Goal: Obtain resource: Obtain resource

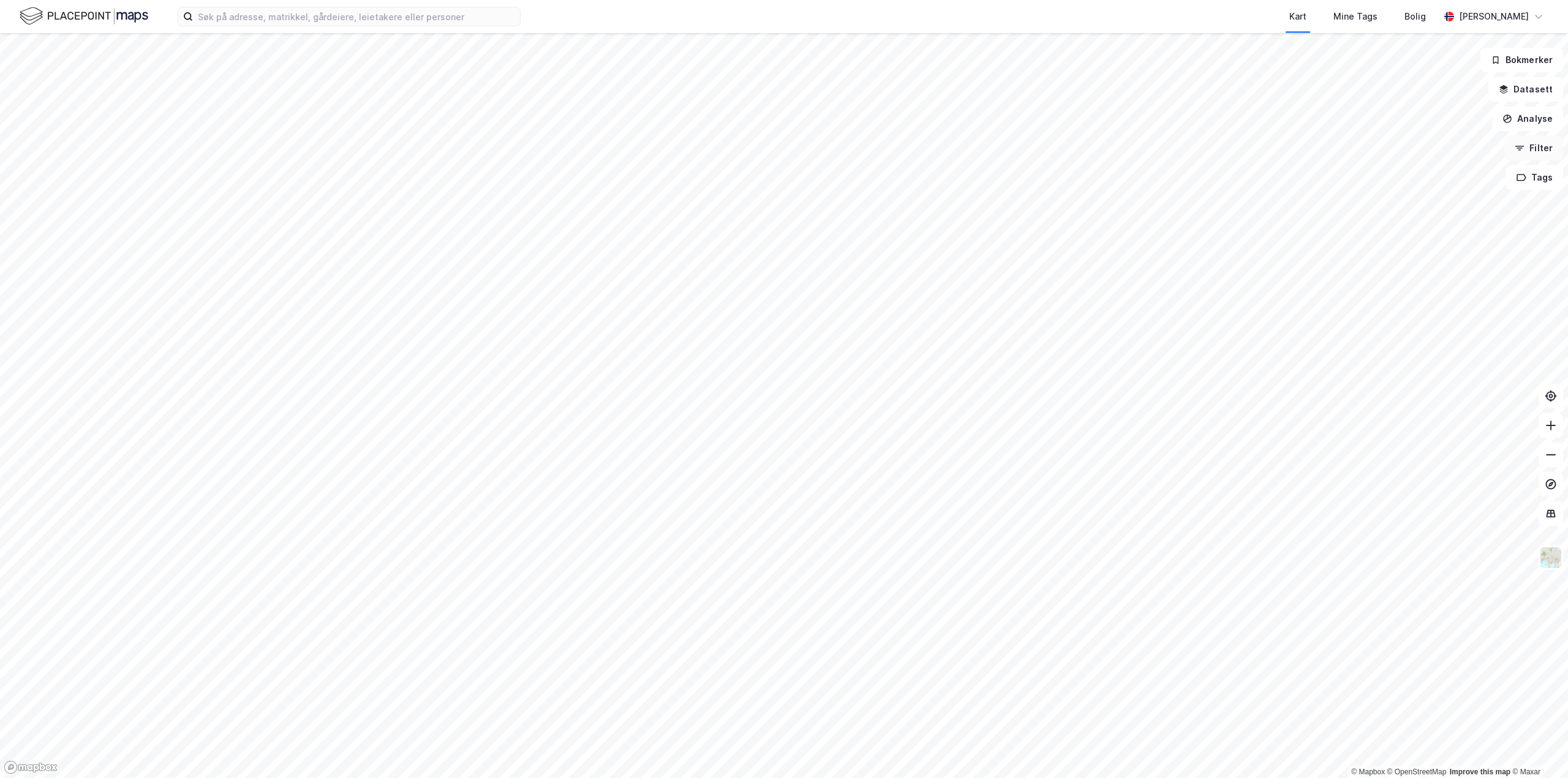
click at [1536, 152] on button "Filter" at bounding box center [1534, 148] width 59 height 25
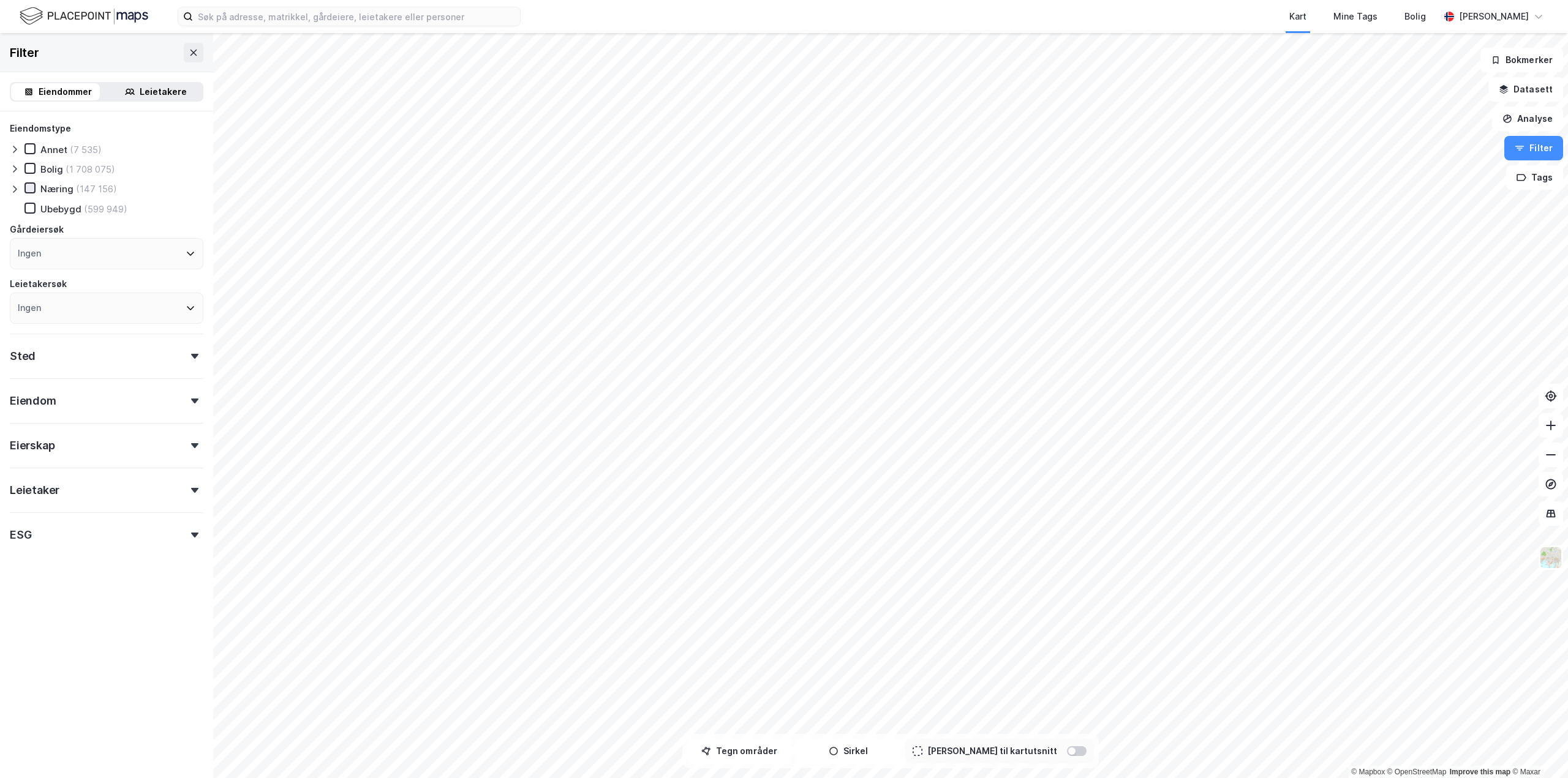
click at [31, 187] on icon at bounding box center [30, 188] width 9 height 9
click at [186, 354] on div at bounding box center [195, 356] width 17 height 5
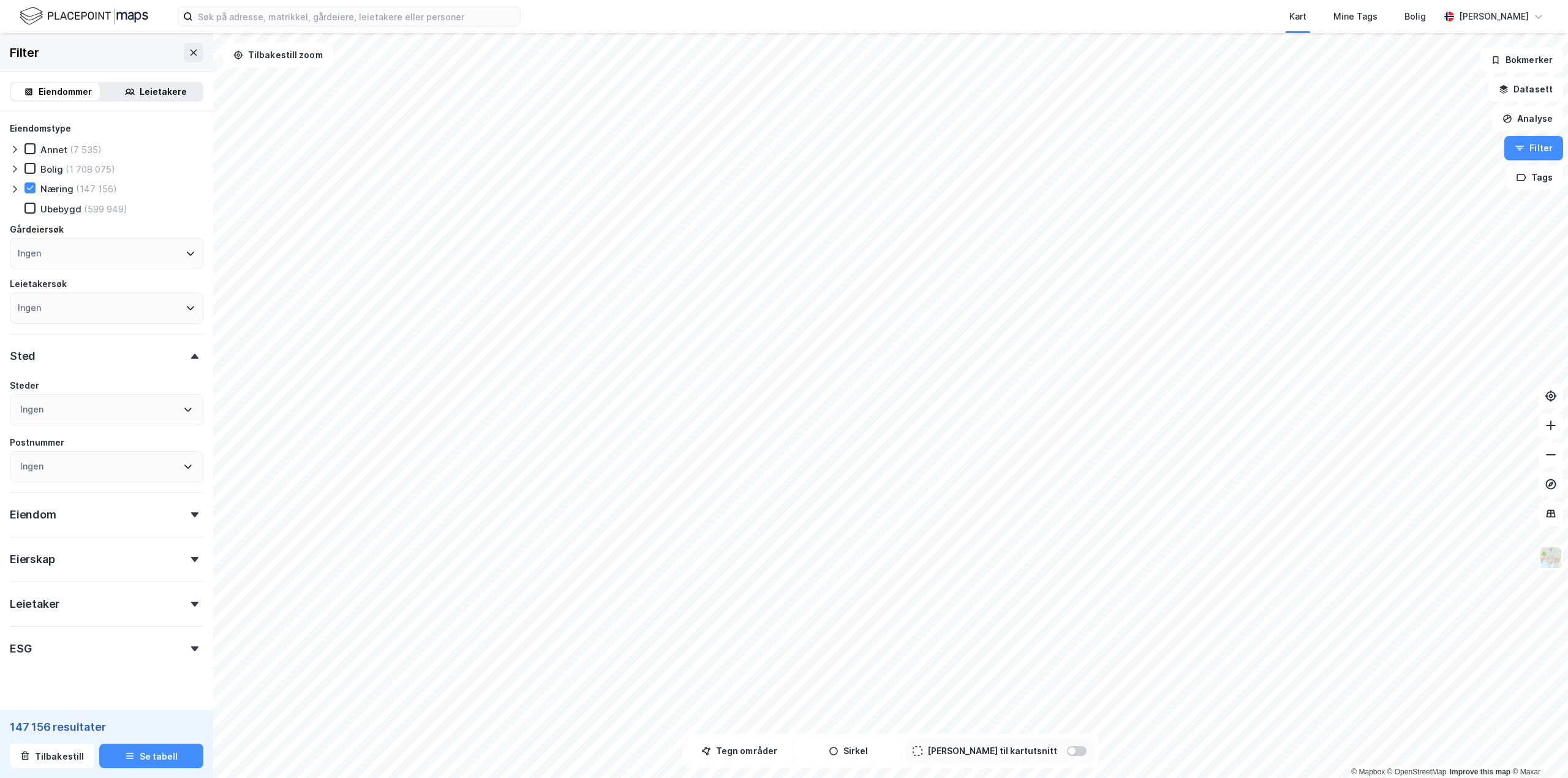
click at [183, 410] on icon at bounding box center [188, 410] width 10 height 10
click at [23, 502] on icon at bounding box center [25, 500] width 9 height 9
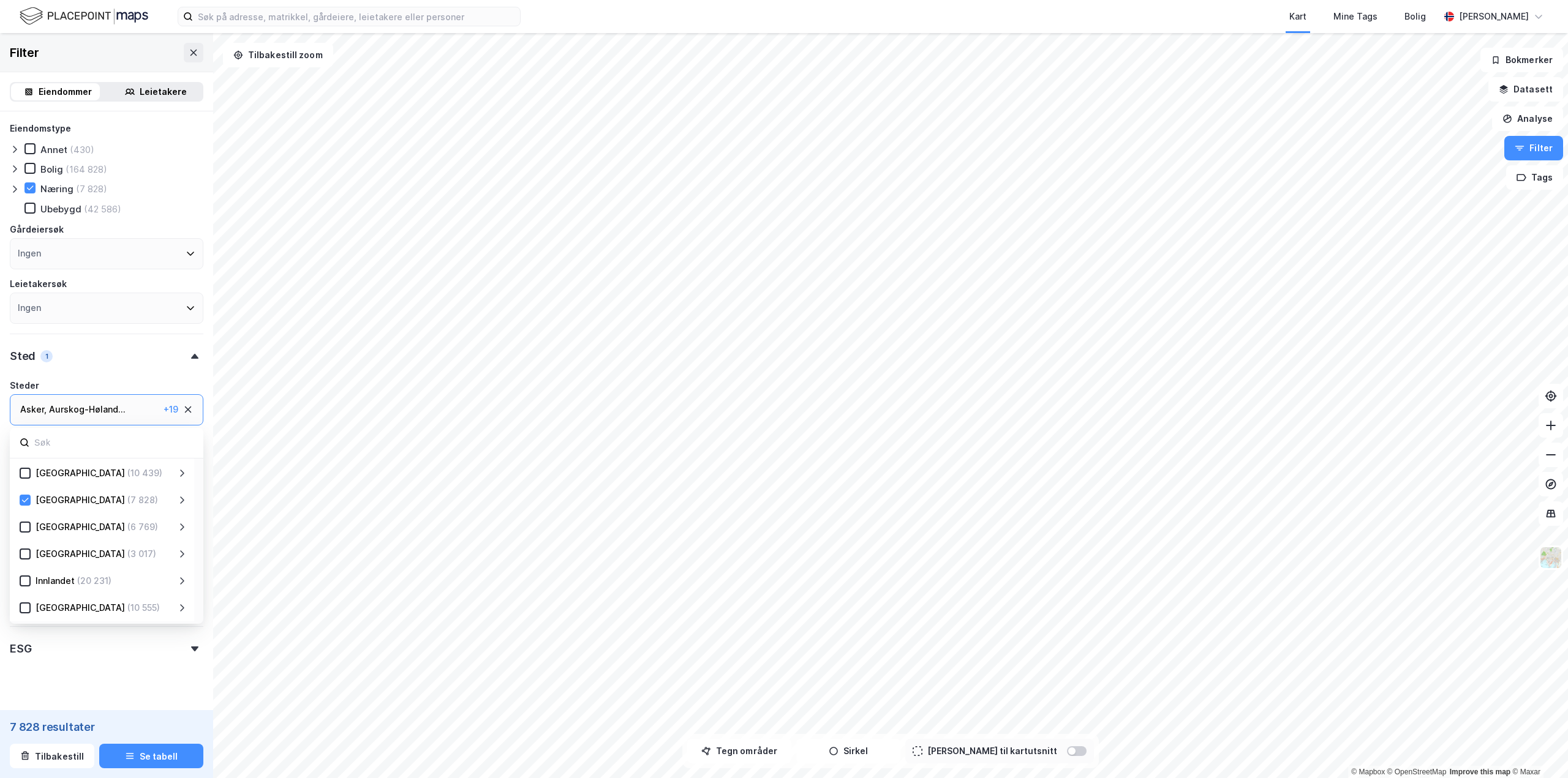
click at [183, 502] on icon at bounding box center [182, 500] width 10 height 10
click at [42, 526] on icon at bounding box center [40, 527] width 9 height 9
click at [36, 556] on icon at bounding box center [40, 554] width 9 height 9
click at [37, 526] on div "Bærum (1 017)" at bounding box center [111, 520] width 152 height 15
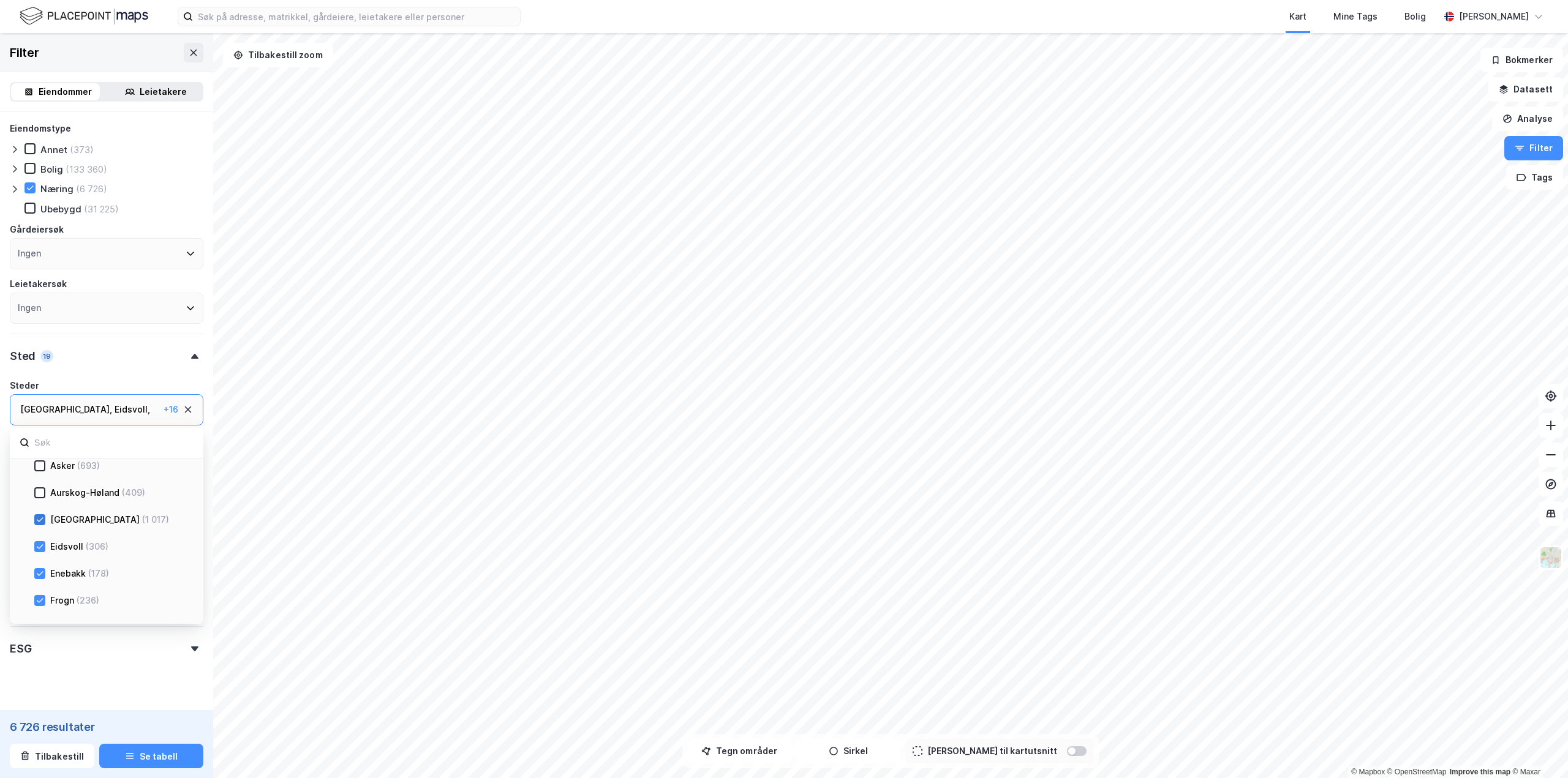
click at [44, 523] on div at bounding box center [40, 520] width 11 height 11
click at [40, 545] on icon at bounding box center [40, 547] width 9 height 9
click at [39, 573] on icon at bounding box center [40, 574] width 9 height 9
click at [39, 480] on icon at bounding box center [40, 478] width 7 height 4
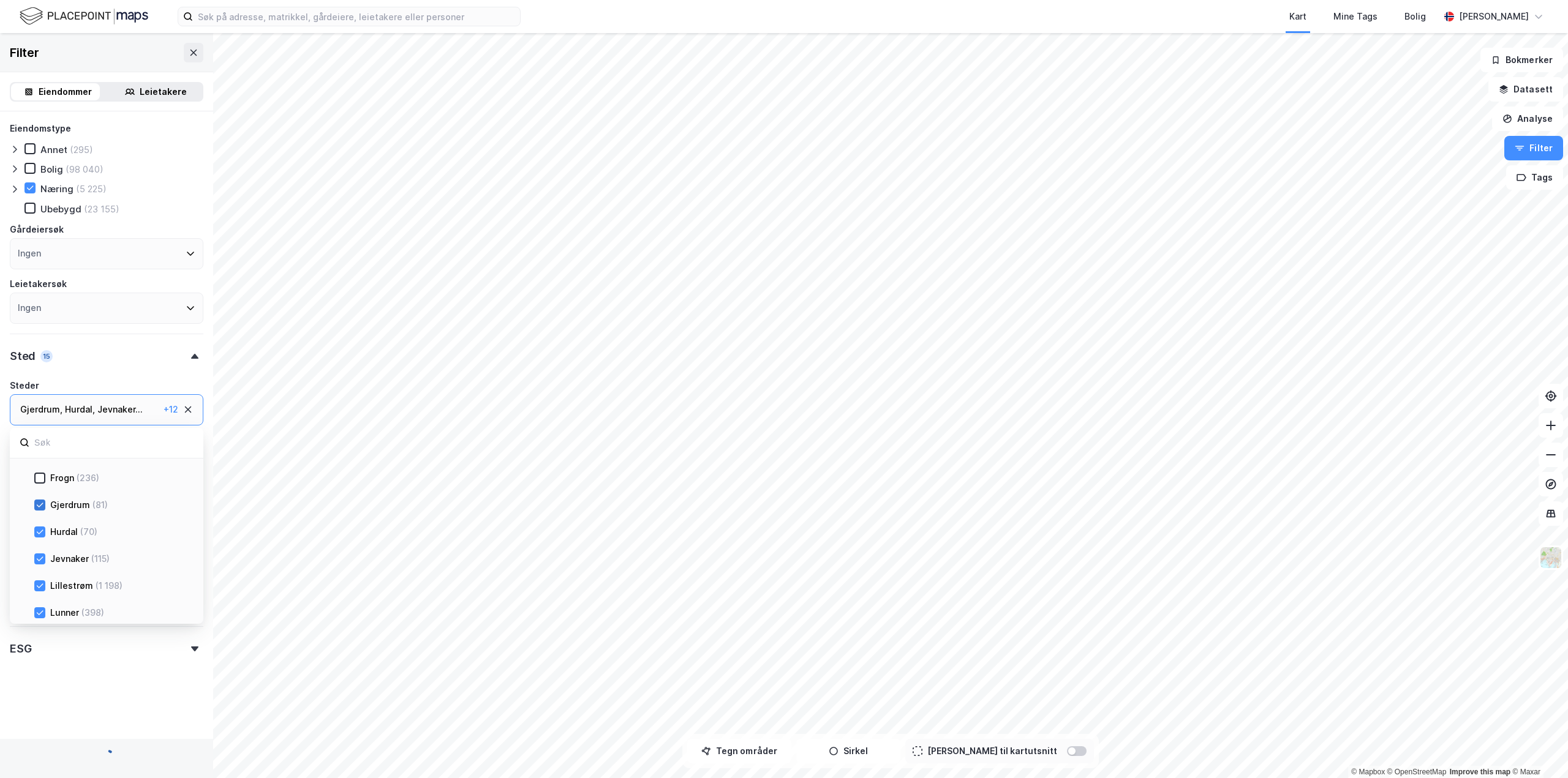
click at [35, 504] on div at bounding box center [40, 505] width 11 height 11
click at [40, 528] on icon at bounding box center [40, 532] width 9 height 9
click at [41, 555] on icon at bounding box center [40, 559] width 9 height 9
click at [41, 612] on icon at bounding box center [40, 612] width 7 height 4
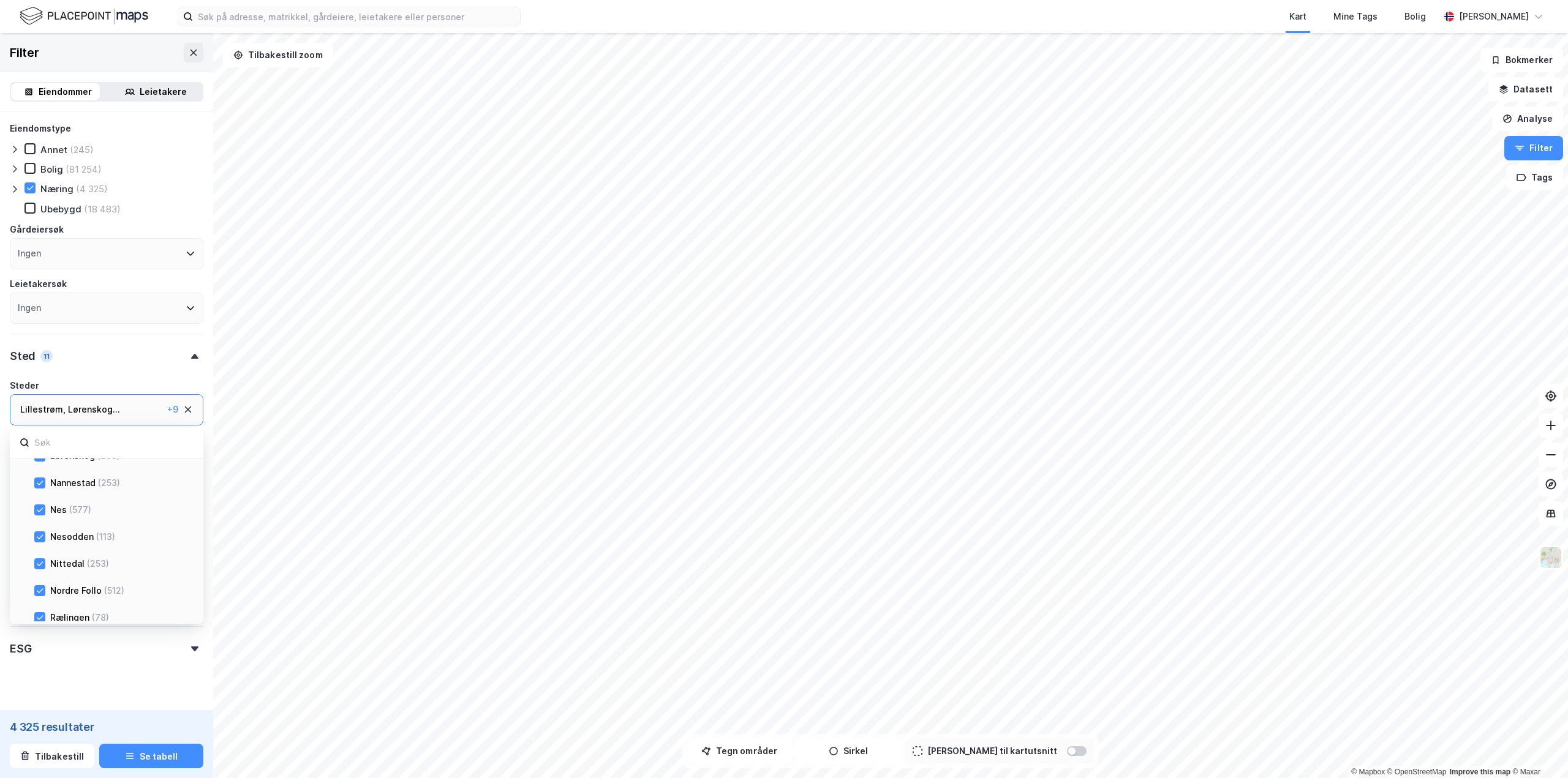
scroll to position [306, 0]
click at [38, 547] on icon at bounding box center [40, 544] width 9 height 9
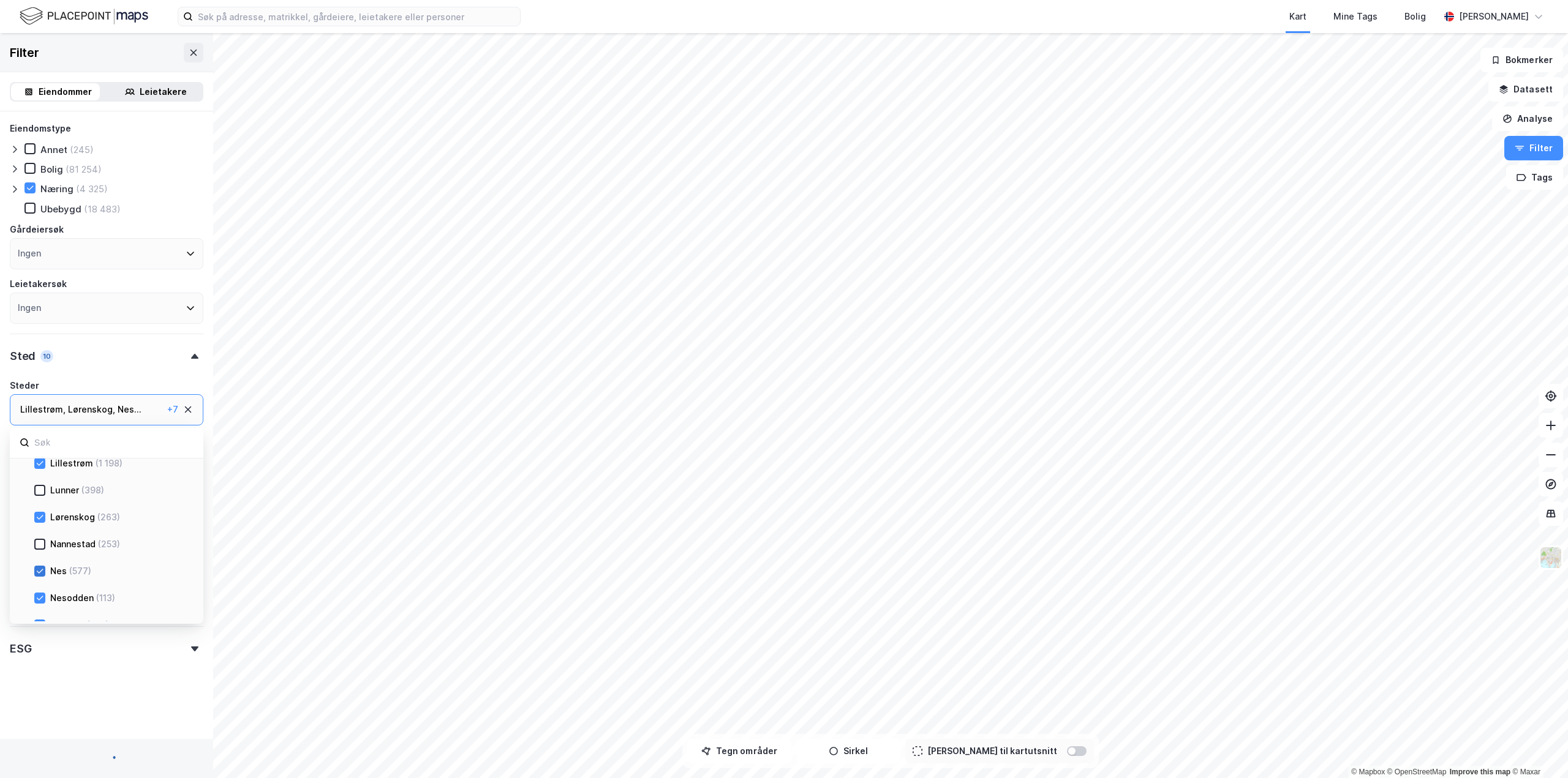
click at [44, 575] on div at bounding box center [40, 571] width 11 height 11
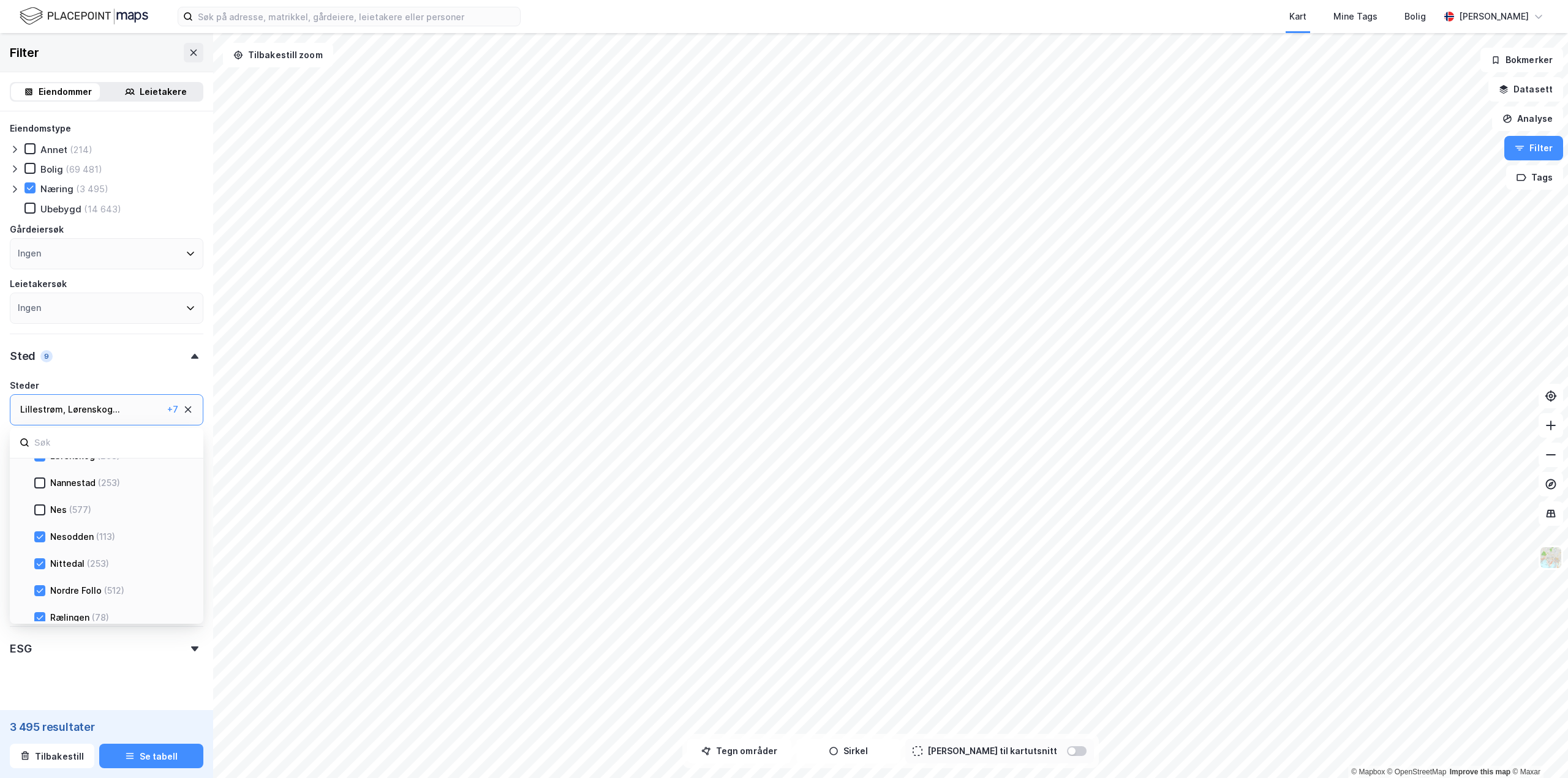
click at [41, 544] on div "Nesodden (113)" at bounding box center [102, 536] width 184 height 27
click at [37, 562] on icon at bounding box center [40, 564] width 9 height 9
click at [37, 537] on icon at bounding box center [40, 536] width 7 height 4
click at [40, 593] on icon at bounding box center [40, 591] width 9 height 9
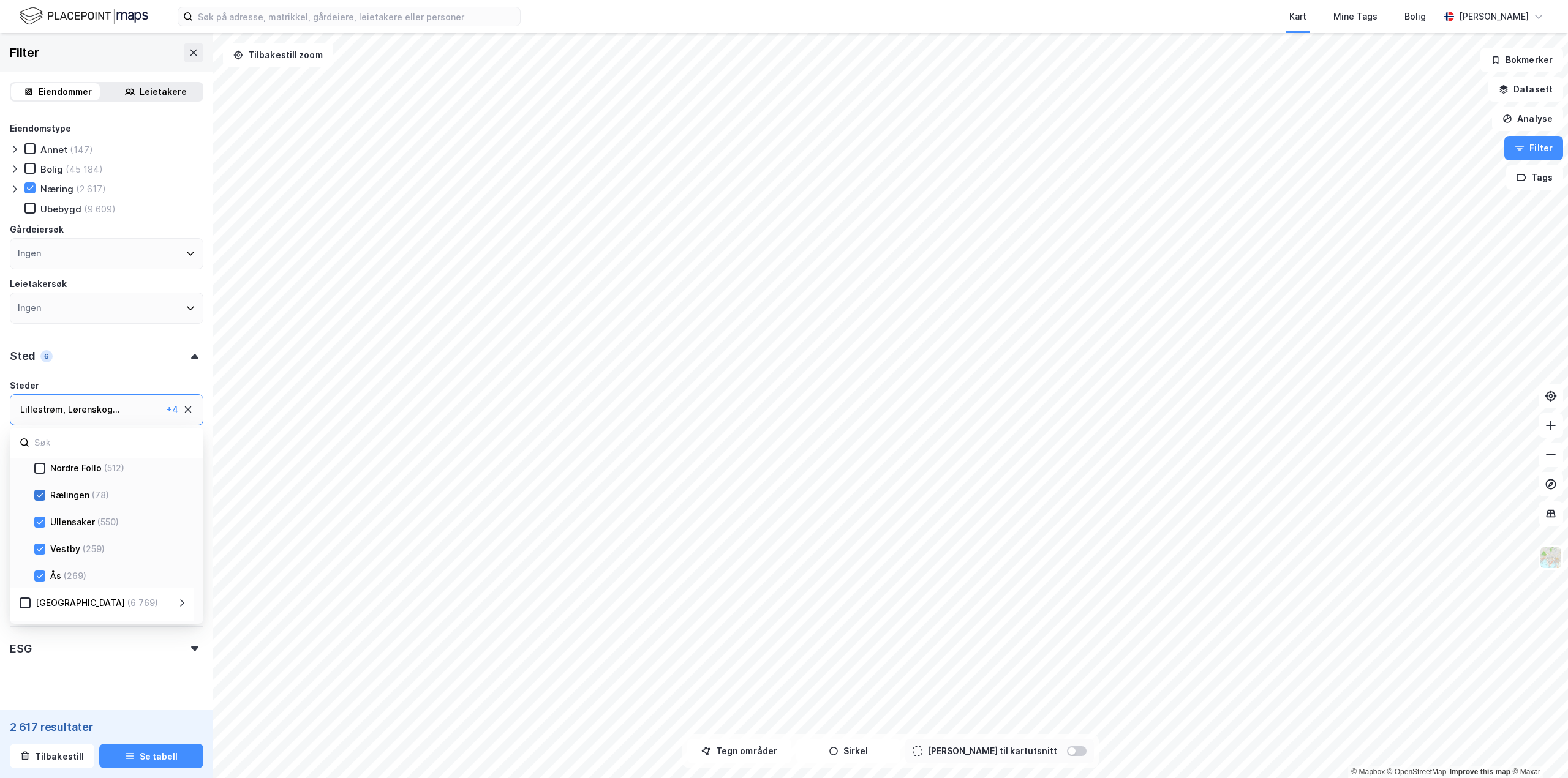
click at [35, 499] on div at bounding box center [40, 496] width 11 height 11
click at [40, 523] on icon at bounding box center [40, 523] width 9 height 9
click at [37, 525] on icon at bounding box center [40, 523] width 9 height 9
drag, startPoint x: 34, startPoint y: 522, endPoint x: 37, endPoint y: 541, distance: 19.2
click at [34, 523] on div "Ullensaker (550)" at bounding box center [102, 521] width 184 height 27
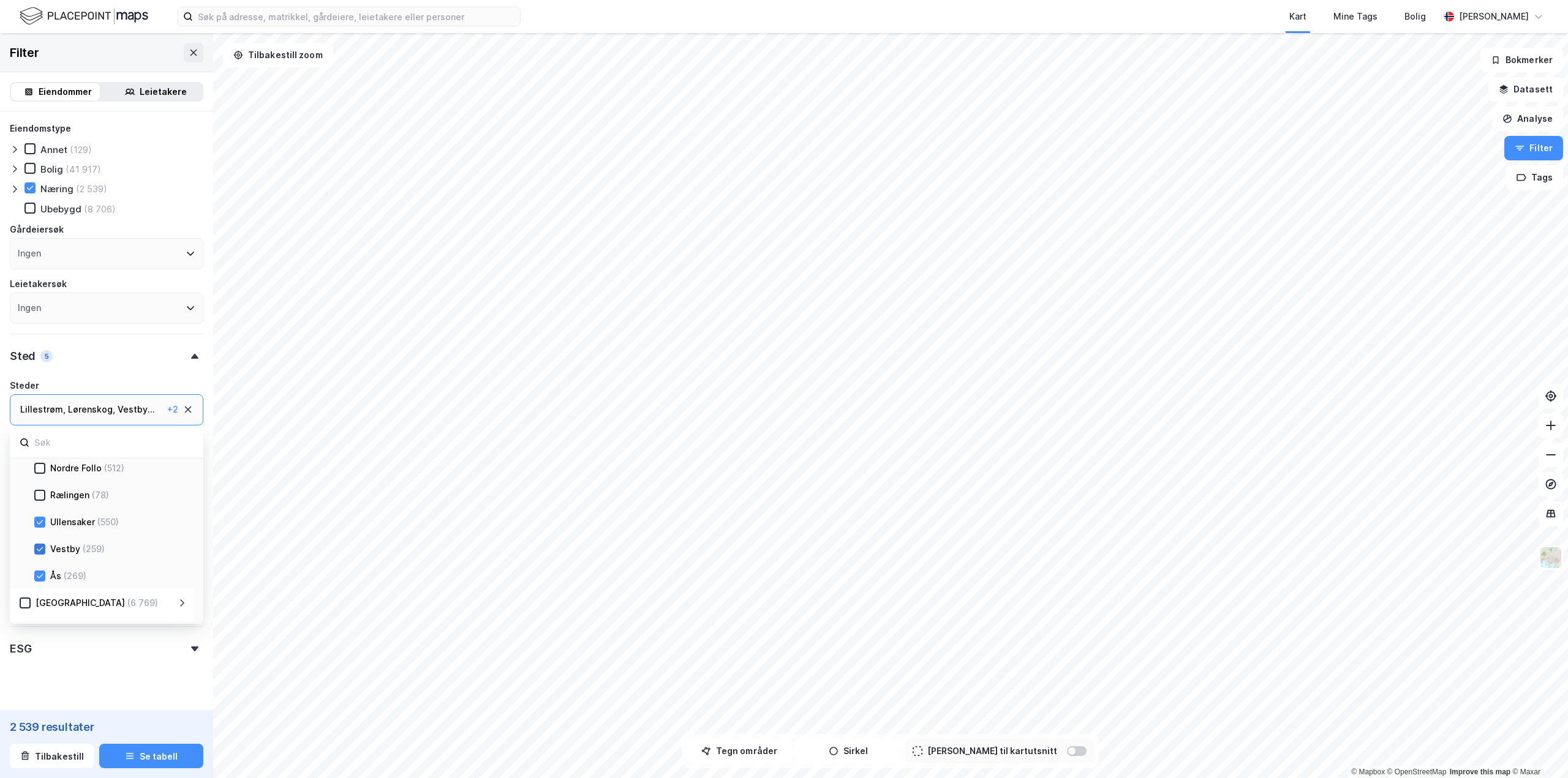
click at [37, 548] on icon at bounding box center [40, 549] width 9 height 9
click at [41, 524] on icon at bounding box center [40, 523] width 9 height 9
click at [41, 580] on icon at bounding box center [40, 576] width 9 height 9
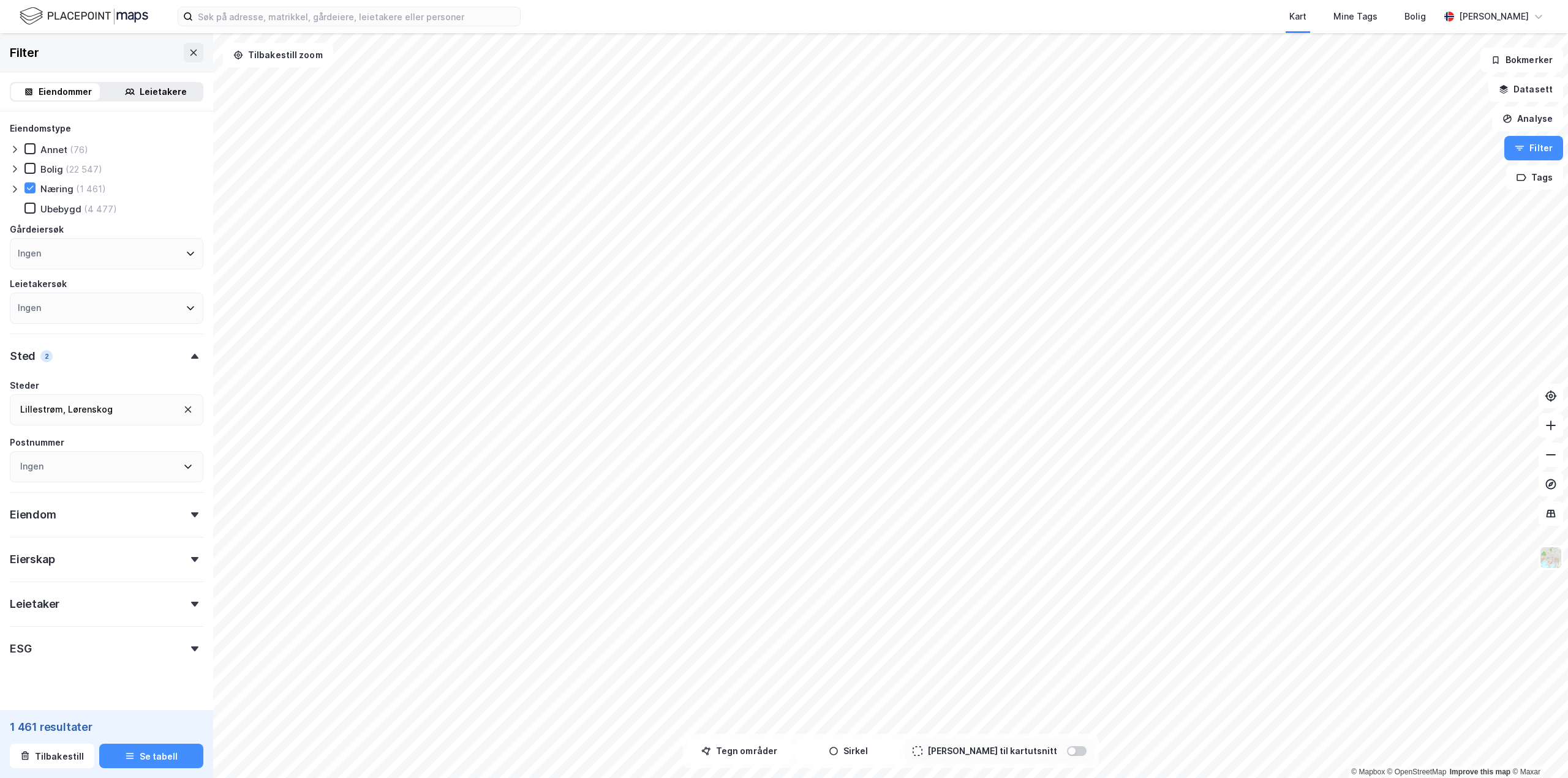
click at [186, 645] on div "ESG" at bounding box center [106, 644] width 193 height 35
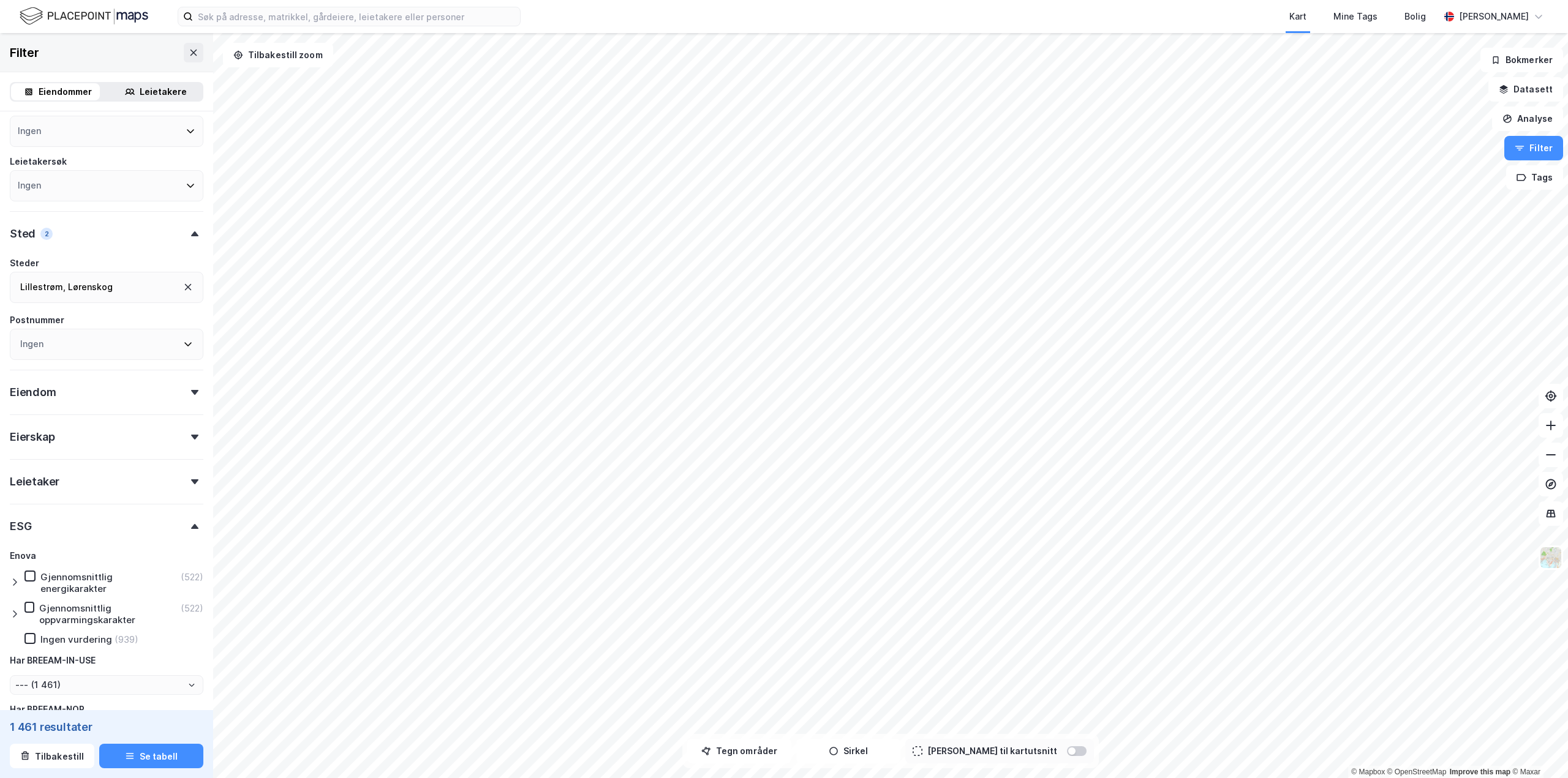
scroll to position [184, 0]
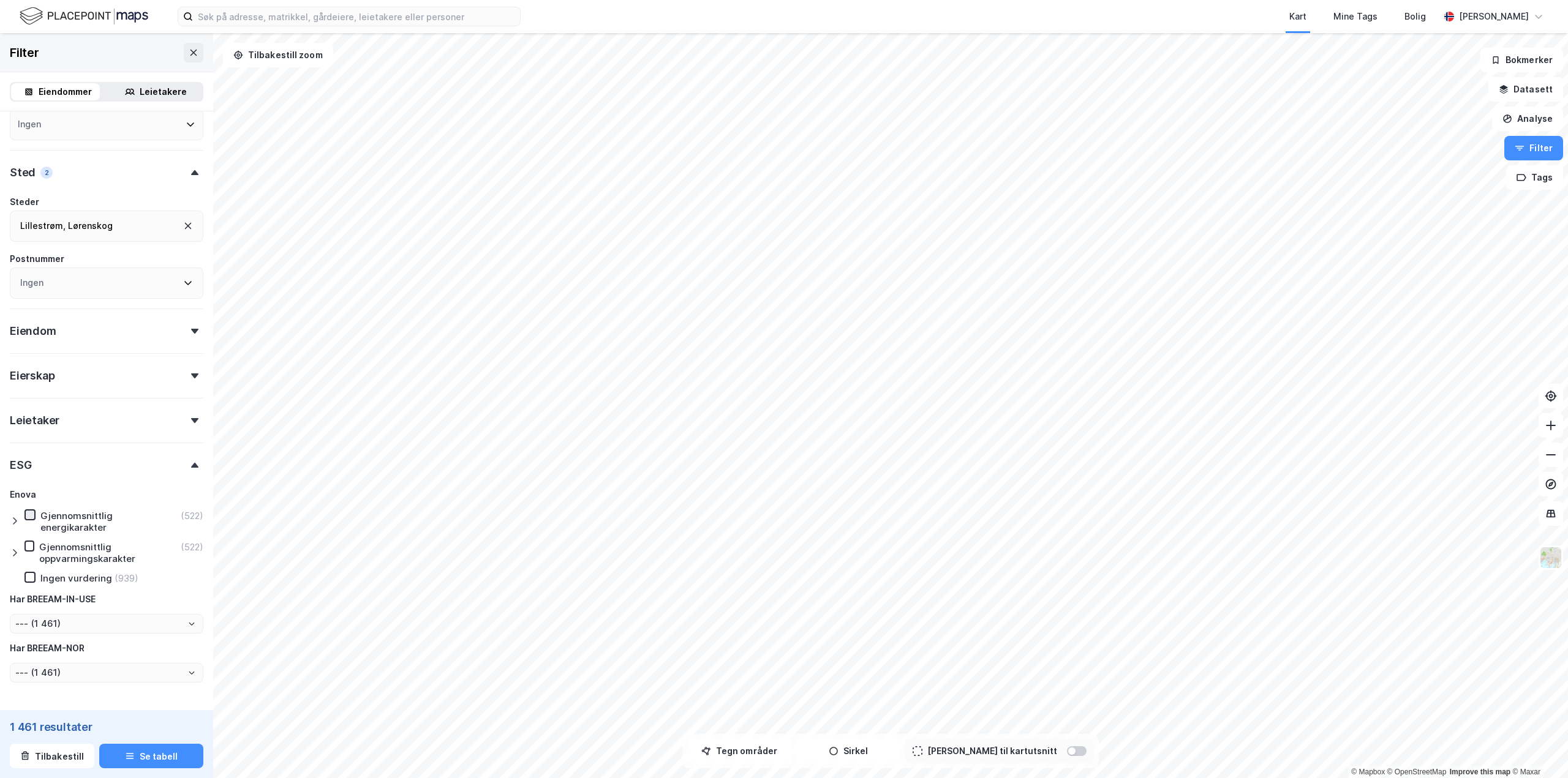
click at [31, 515] on icon at bounding box center [30, 515] width 7 height 4
type input "--- (522)"
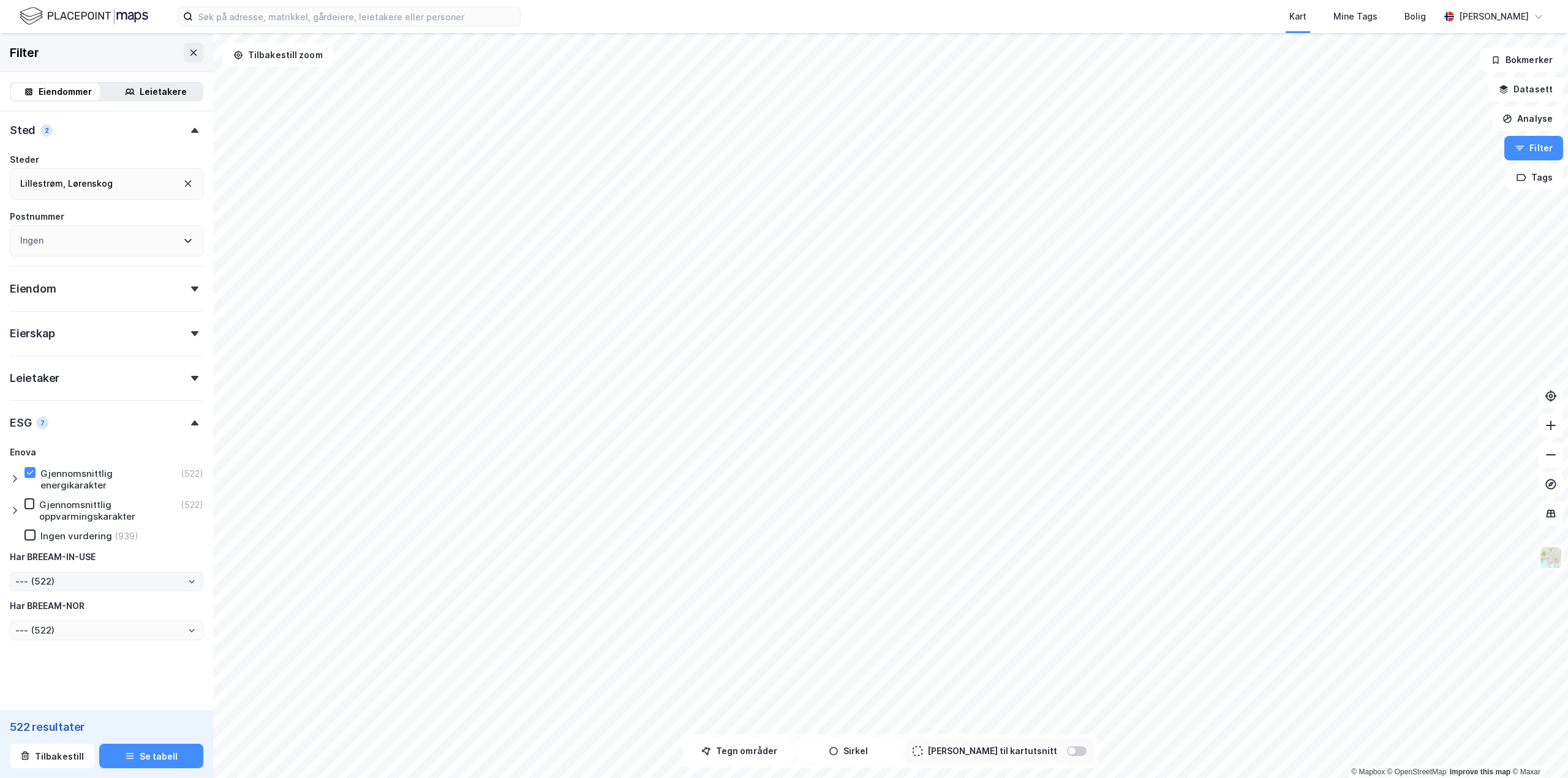
scroll to position [227, 0]
click at [14, 478] on icon at bounding box center [15, 478] width 10 height 10
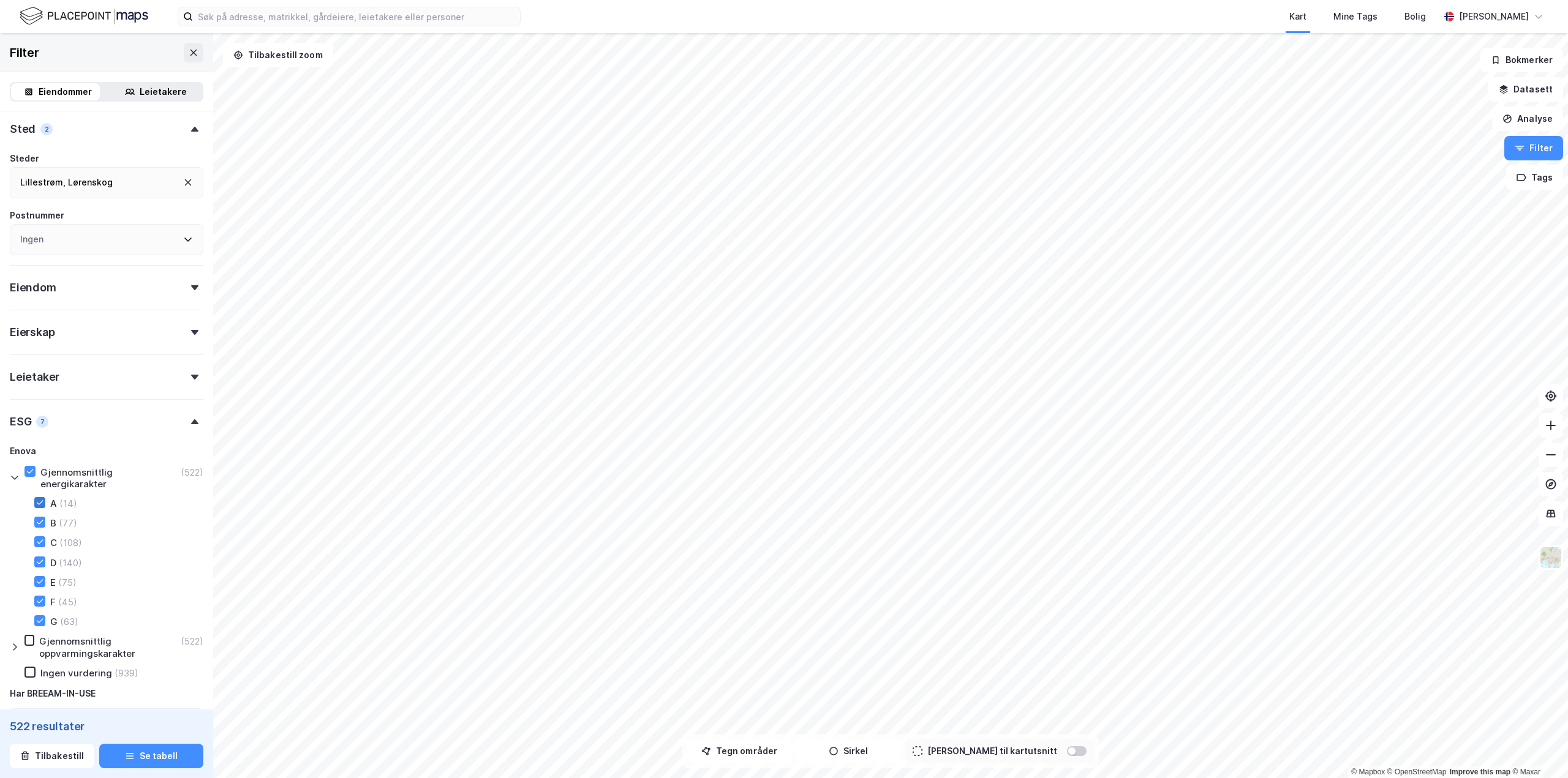
click at [39, 501] on icon at bounding box center [40, 503] width 9 height 9
click at [39, 524] on icon at bounding box center [40, 522] width 7 height 4
type input "--- (508)"
type input "--- (431)"
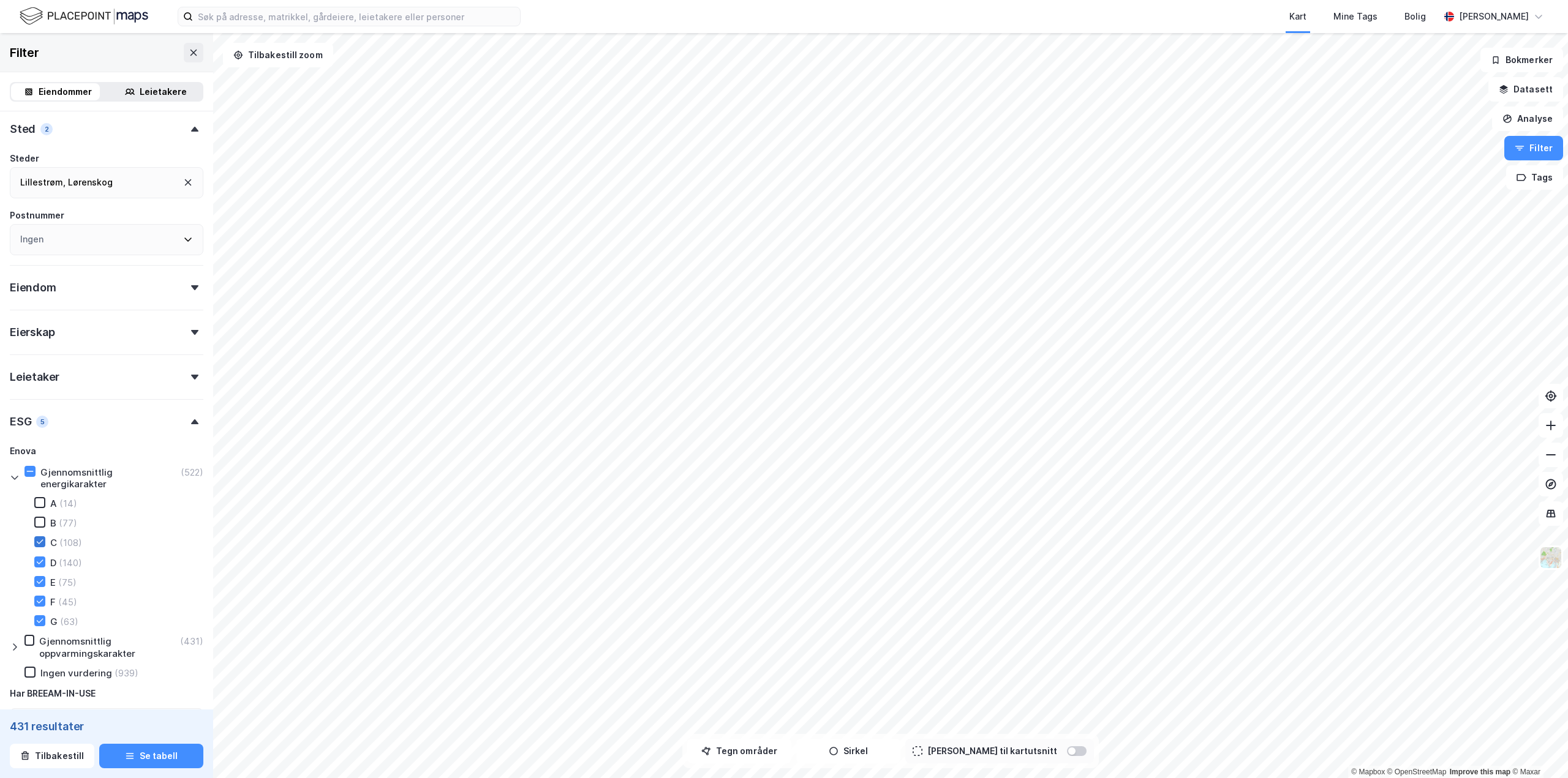
type input "--- (431)"
click at [39, 540] on icon at bounding box center [40, 542] width 9 height 9
type input "--- (323)"
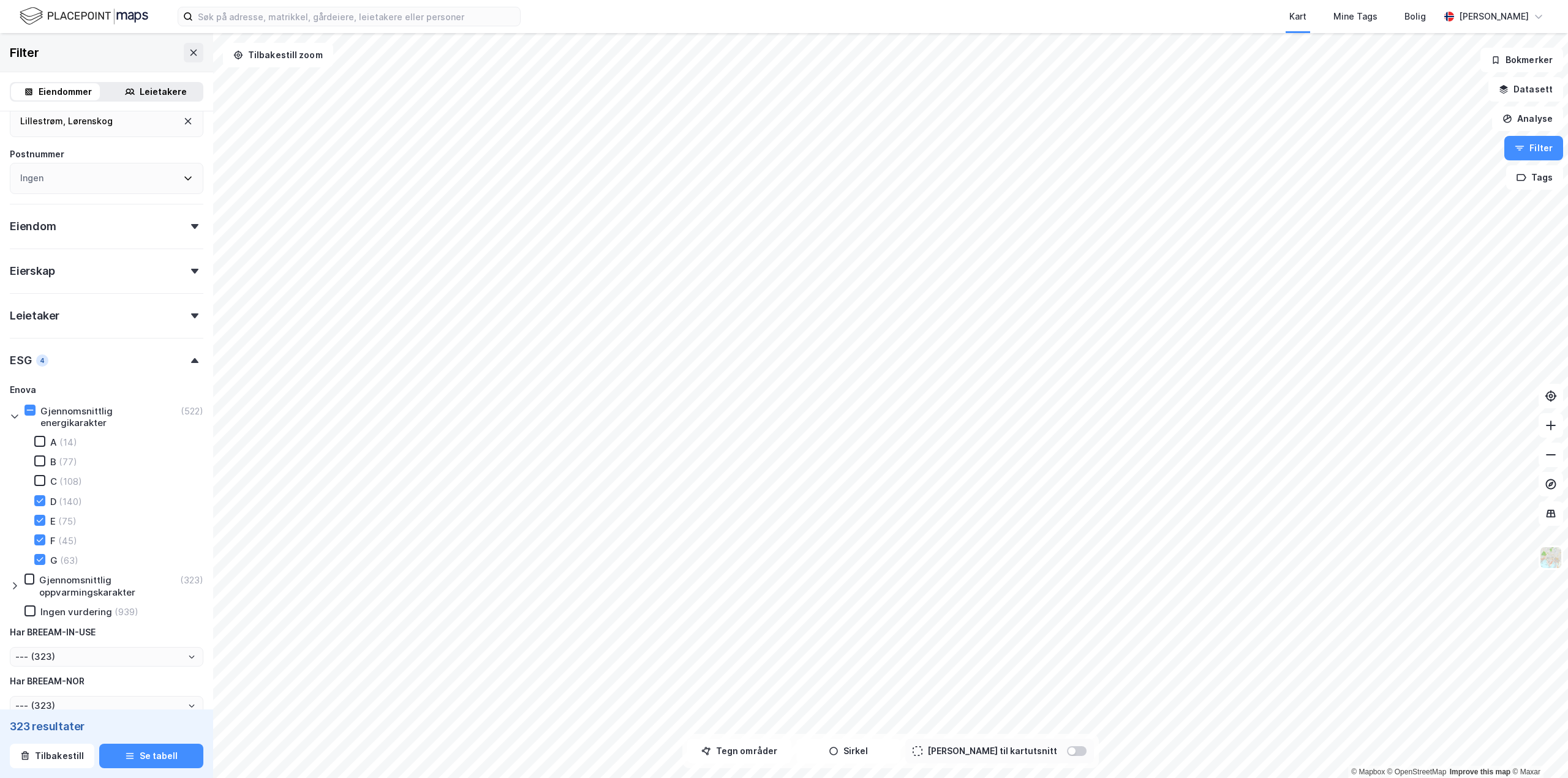
scroll to position [349, 0]
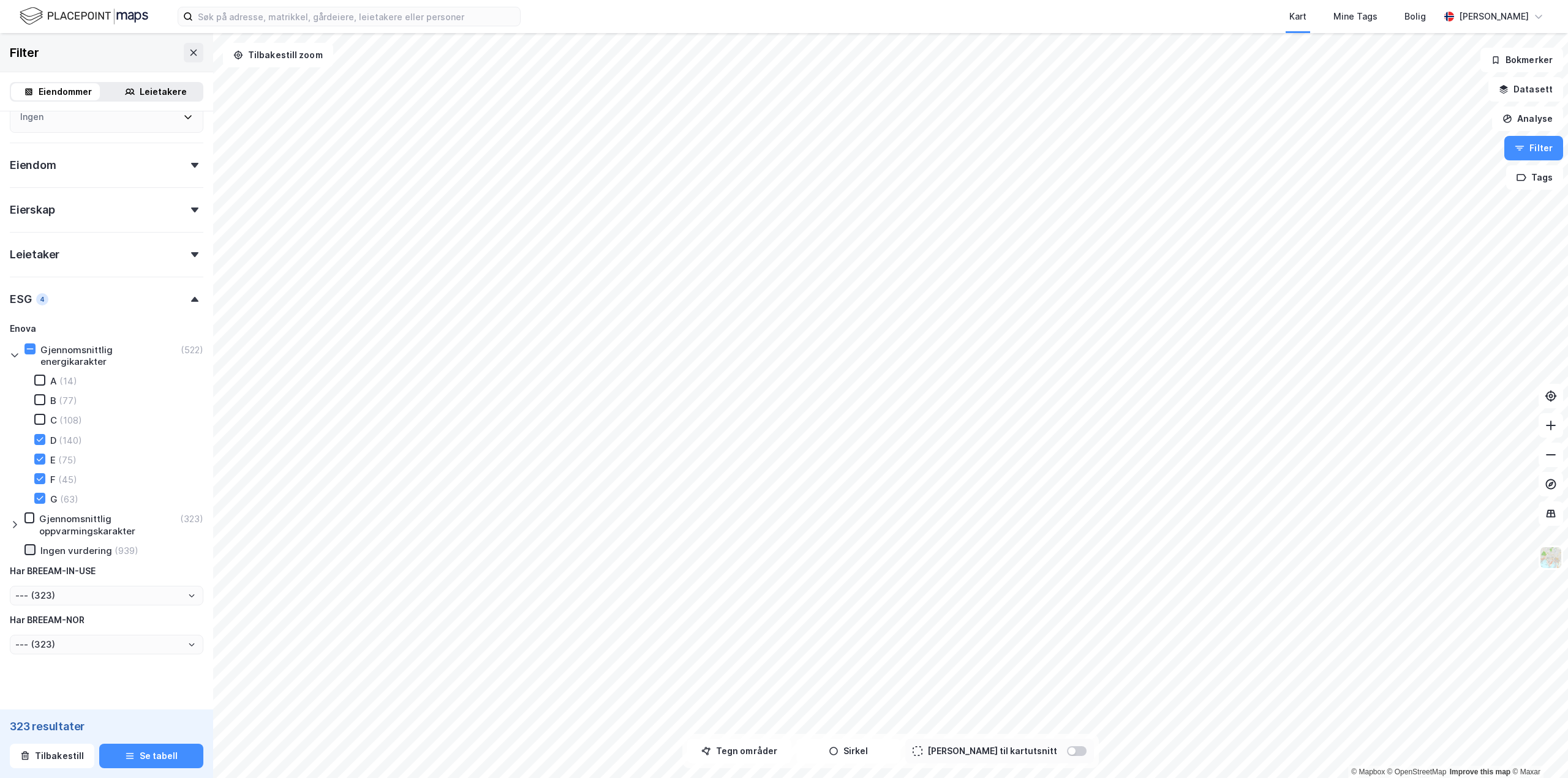
click at [29, 549] on icon at bounding box center [30, 550] width 9 height 9
type input "--- (939)"
drag, startPoint x: 32, startPoint y: 536, endPoint x: 42, endPoint y: 529, distance: 12.2
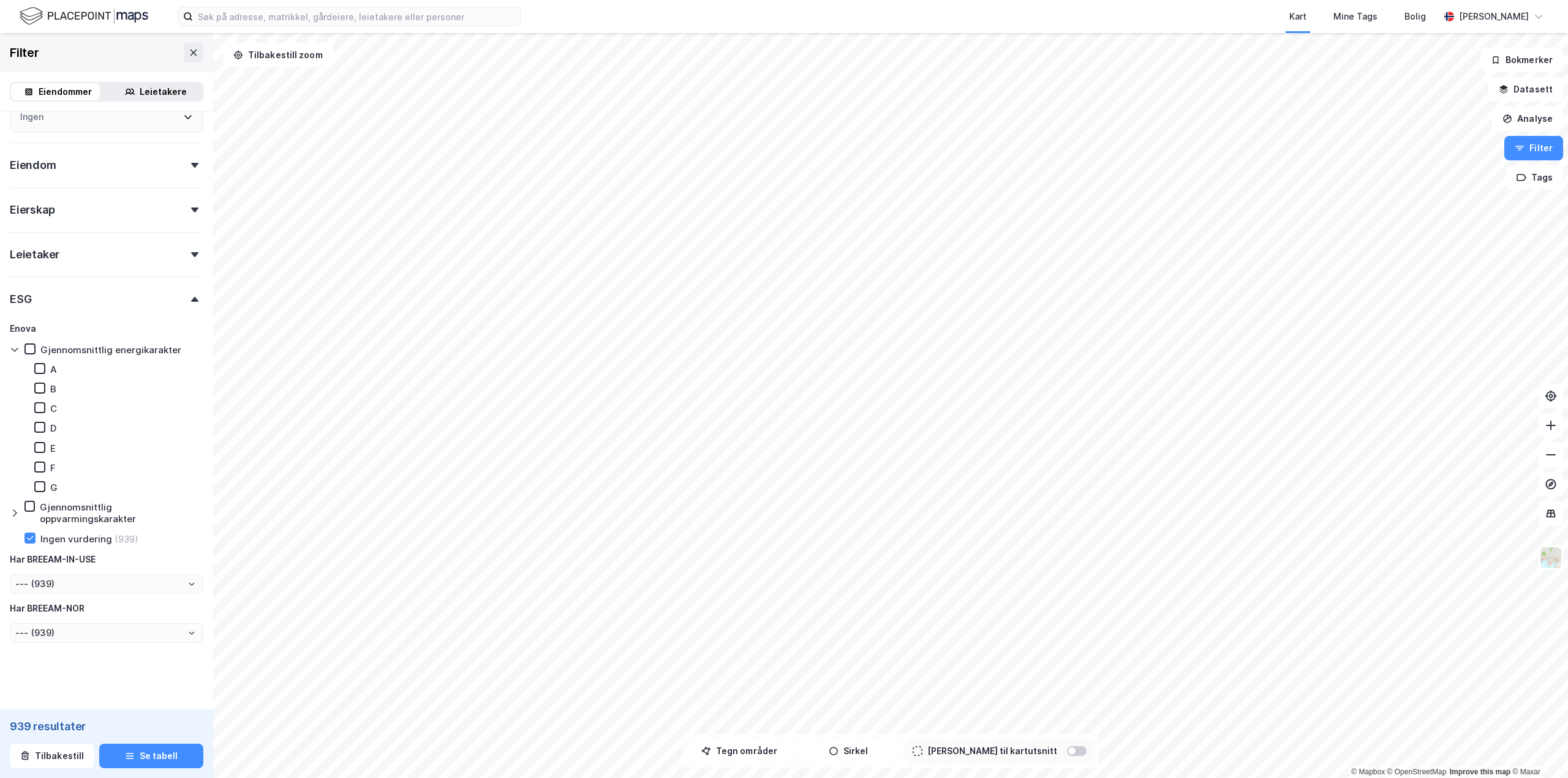
click at [33, 536] on icon at bounding box center [30, 538] width 9 height 9
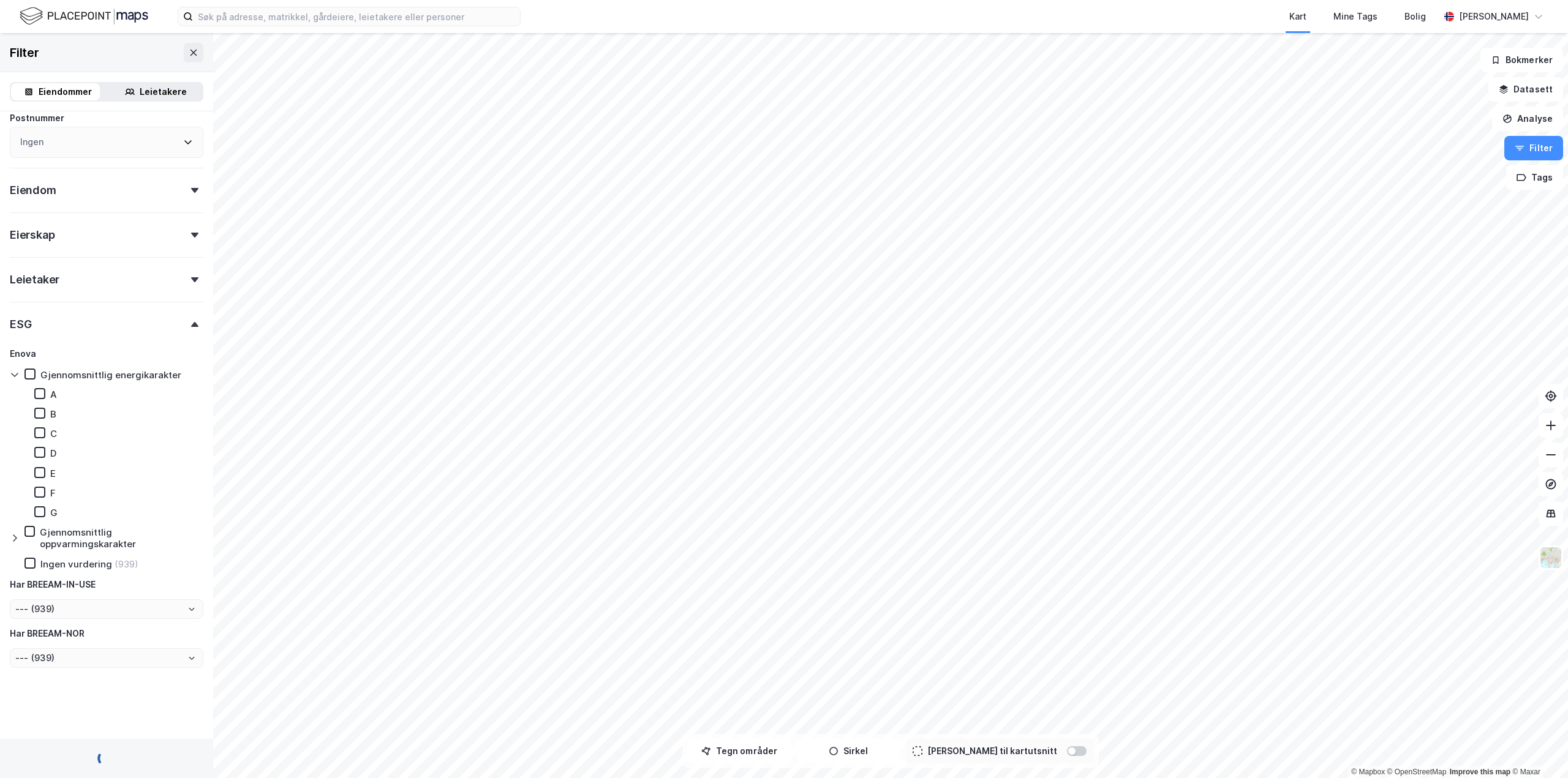
scroll to position [349, 0]
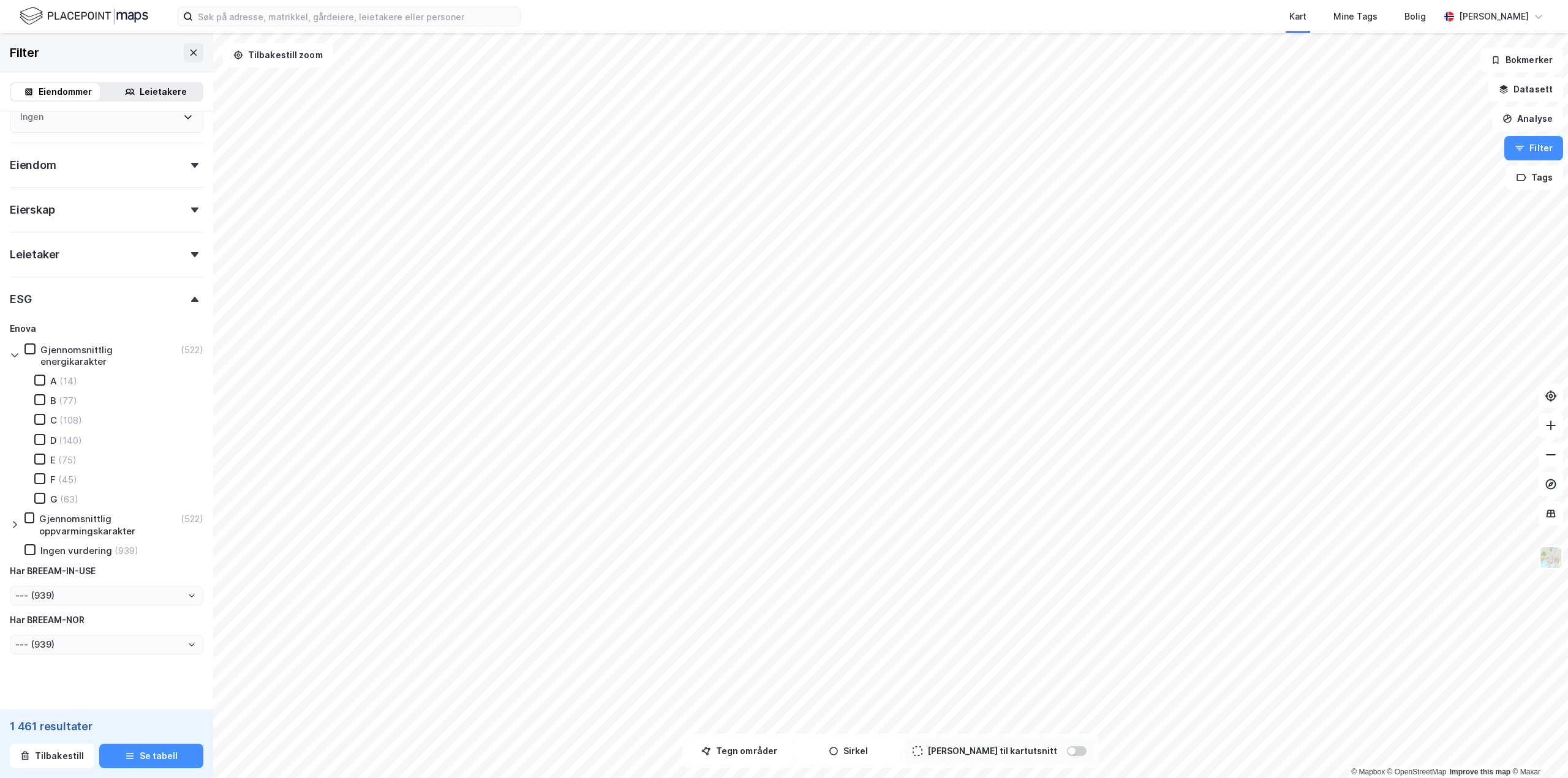
type input "--- (1 461)"
click at [26, 350] on icon at bounding box center [30, 349] width 9 height 9
type input "--- (522)"
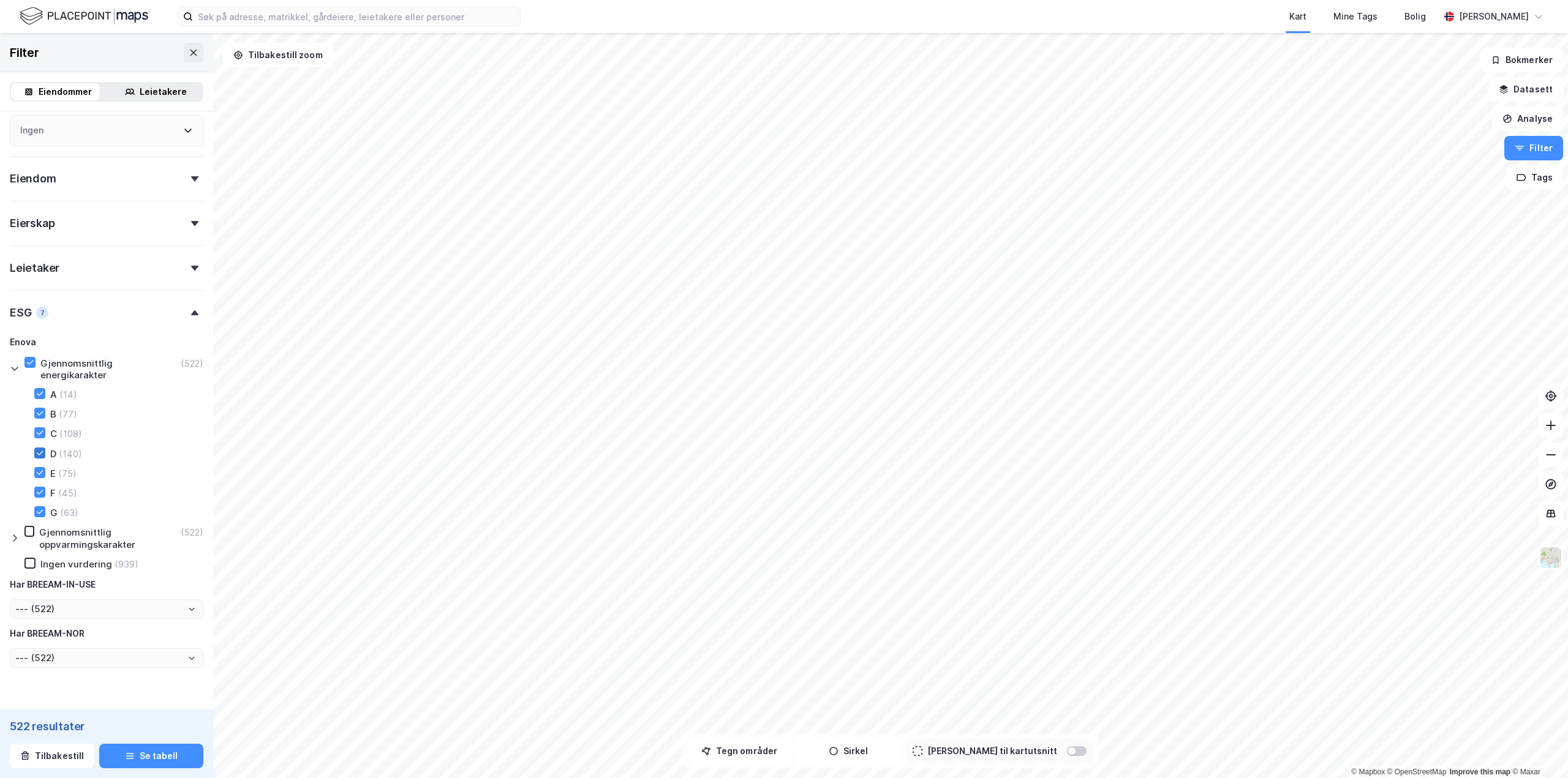
scroll to position [349, 0]
click at [39, 423] on icon at bounding box center [40, 419] width 9 height 9
click at [39, 402] on div "A (14) B (77) C (108) D (140) E (75) F (45) G (63)" at bounding box center [111, 440] width 184 height 130
type input "--- (414)"
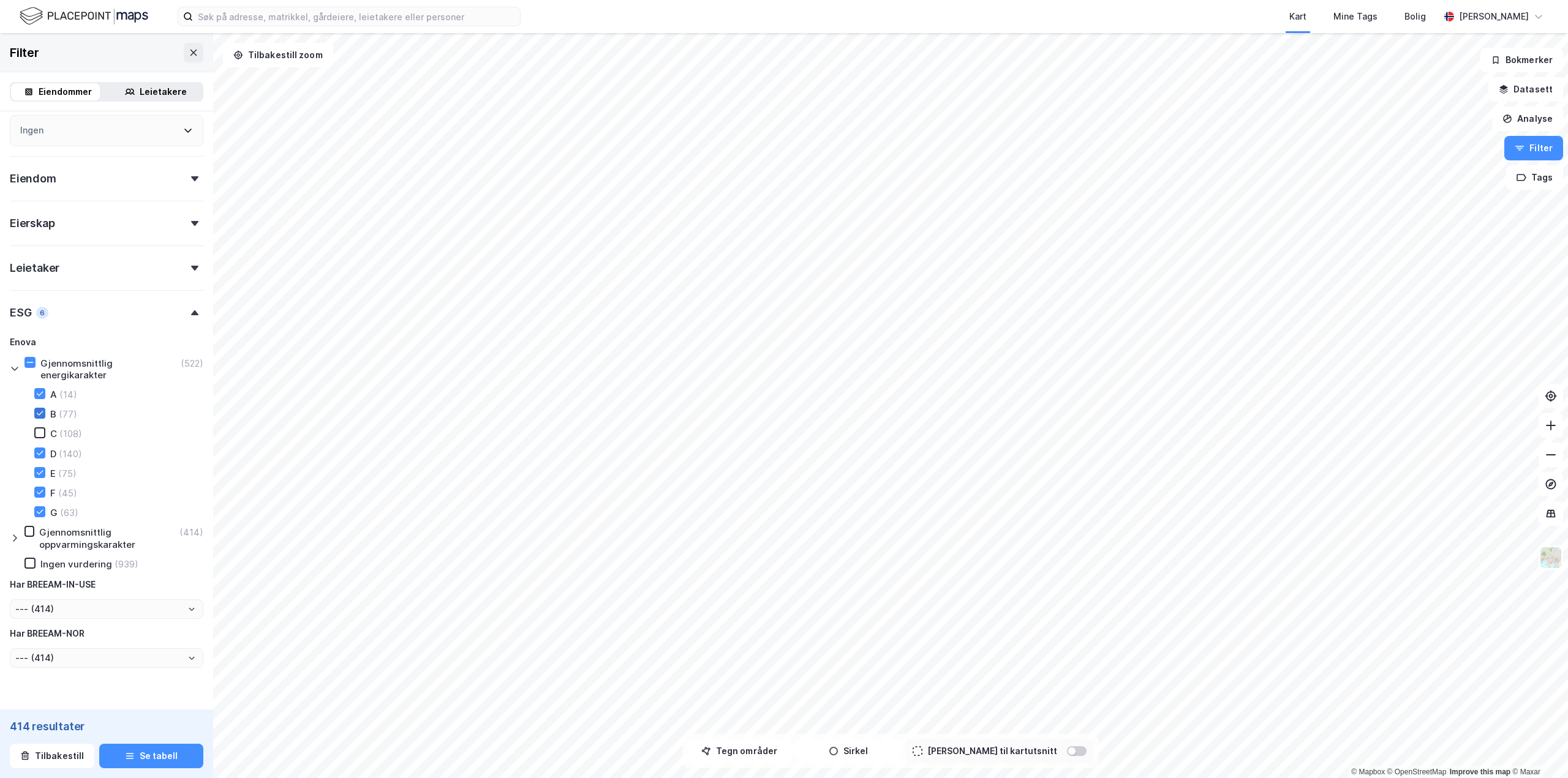
click at [39, 408] on div at bounding box center [40, 413] width 11 height 11
click at [40, 386] on div at bounding box center [40, 380] width 11 height 11
type input "--- (323)"
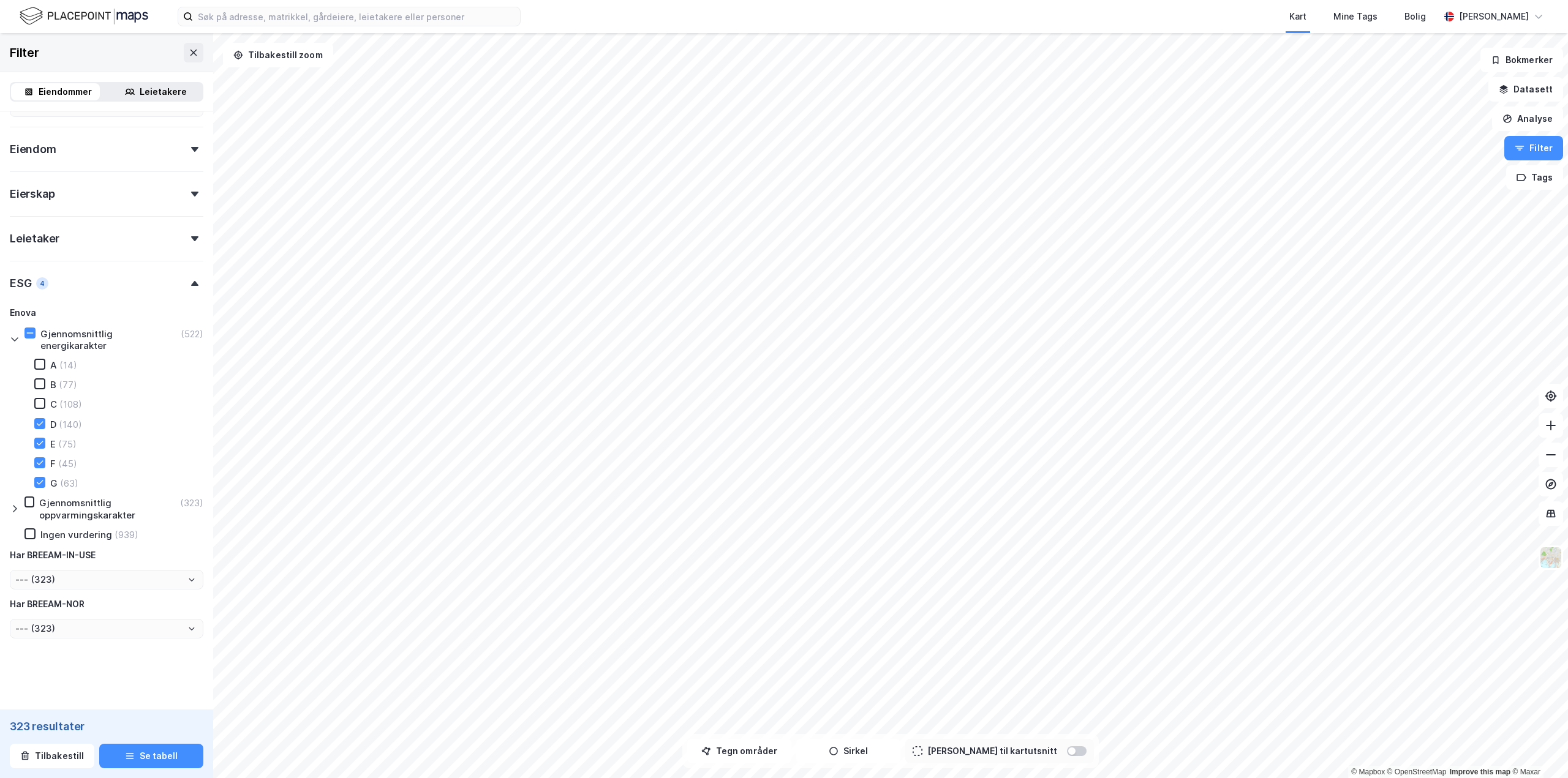
scroll to position [182, 0]
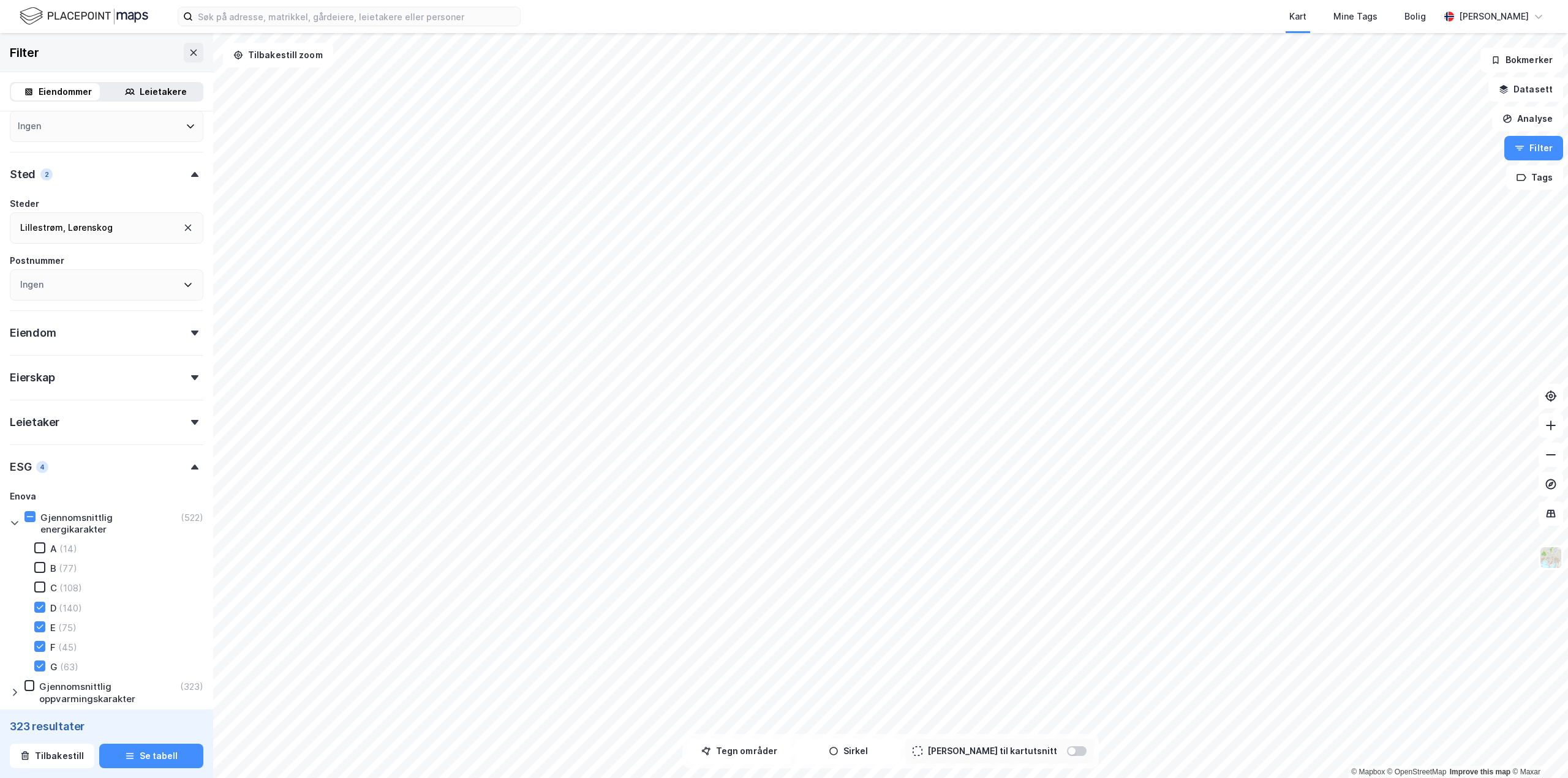
click at [191, 379] on icon at bounding box center [195, 378] width 7 height 5
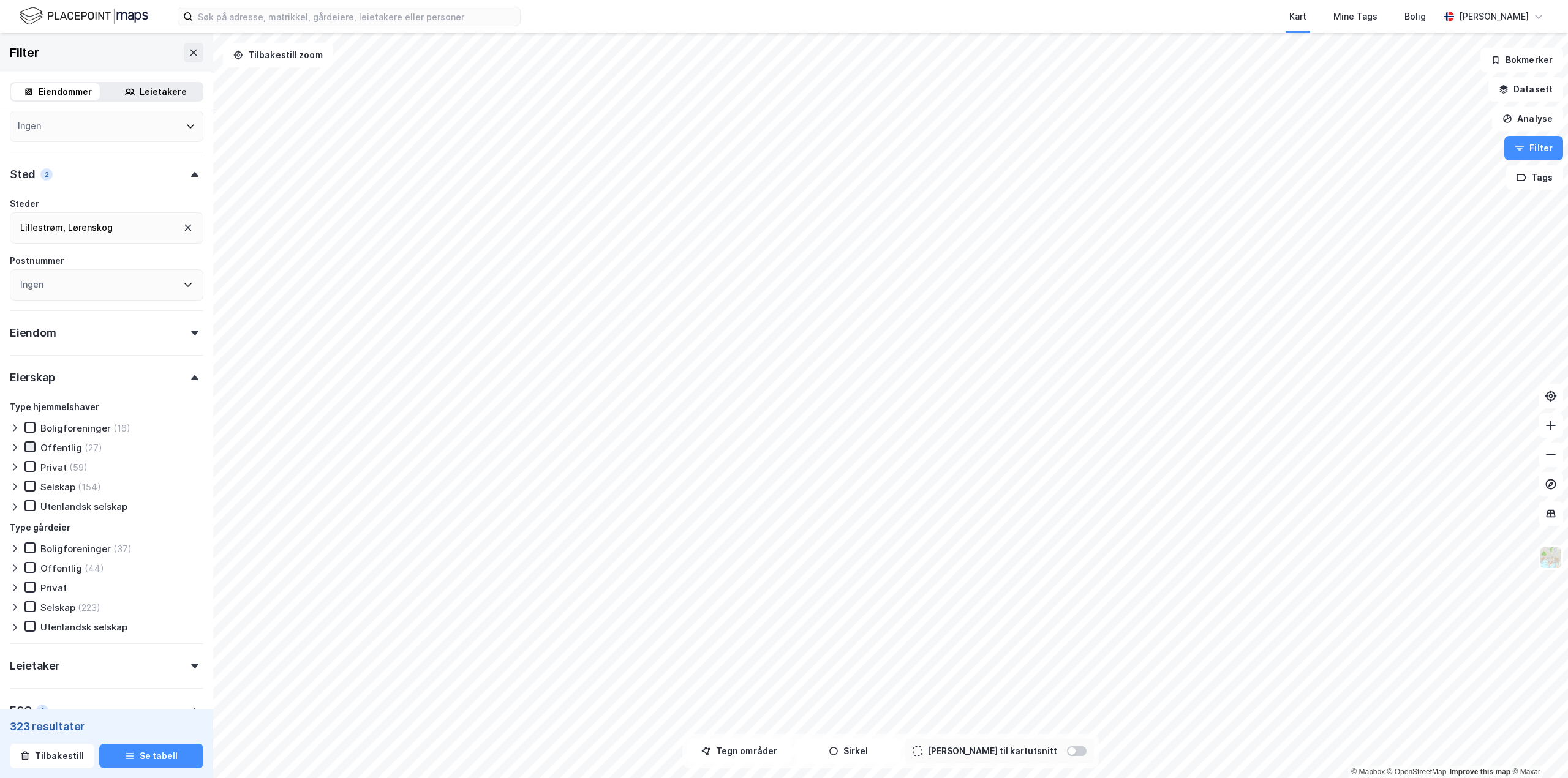
click at [30, 448] on icon at bounding box center [30, 446] width 7 height 4
click at [30, 472] on div at bounding box center [30, 467] width 11 height 11
click at [31, 489] on icon at bounding box center [30, 486] width 9 height 9
type input "--- (86)"
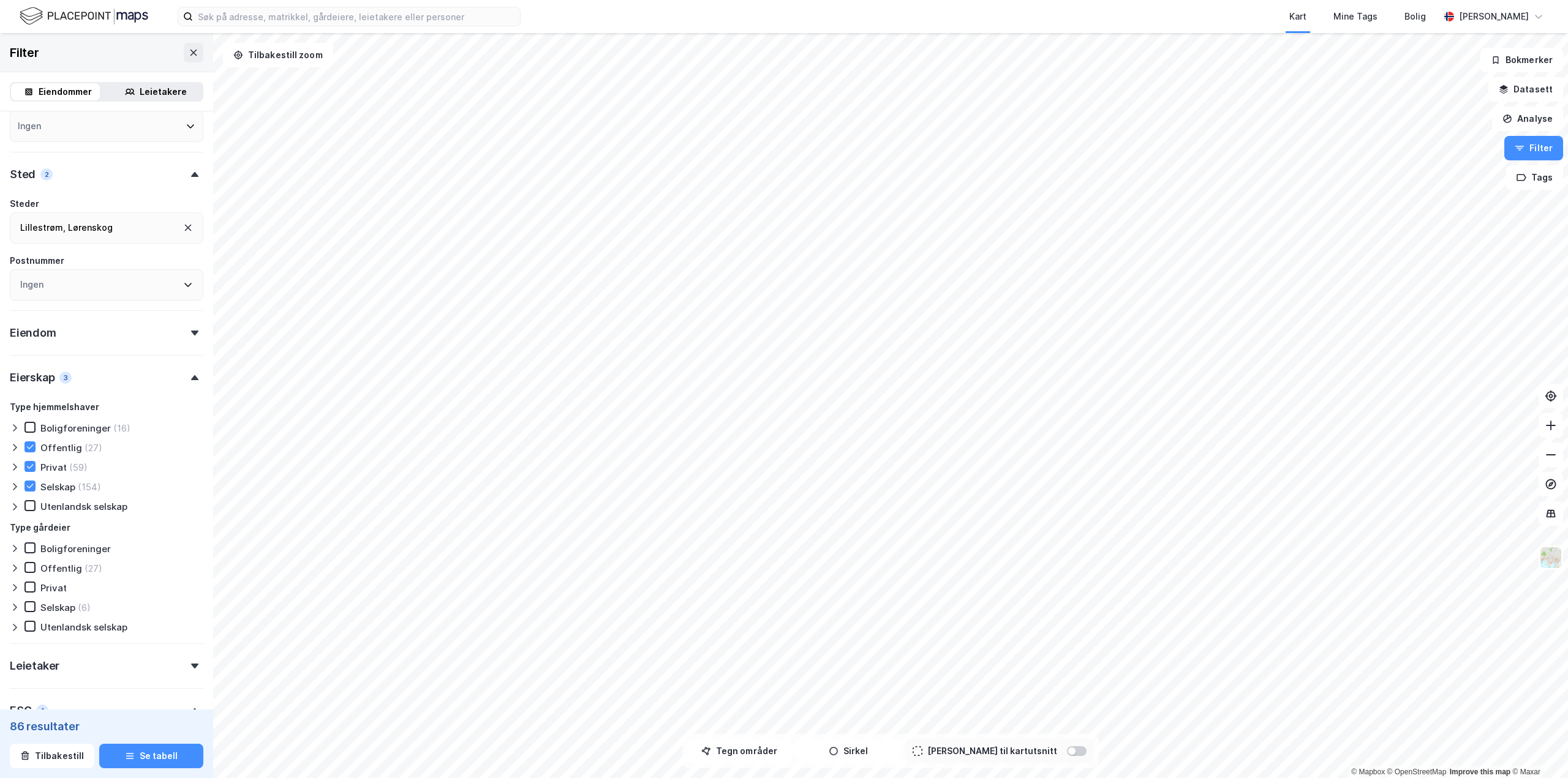
click at [30, 505] on icon at bounding box center [30, 506] width 9 height 9
type input "--- (240)"
click at [30, 567] on icon at bounding box center [30, 567] width 9 height 9
click at [30, 583] on icon at bounding box center [30, 587] width 9 height 9
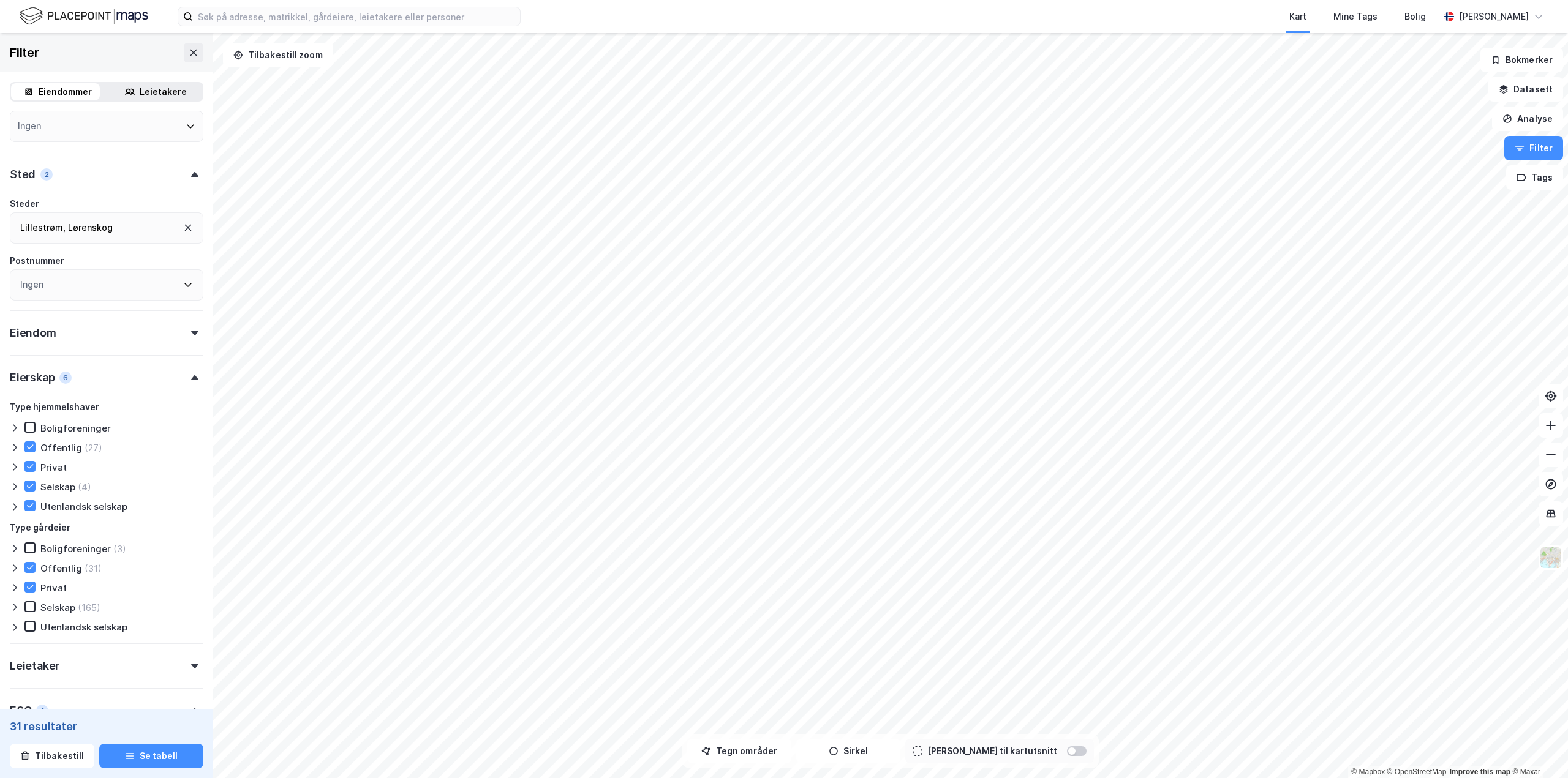
type input "--- (31)"
drag, startPoint x: 36, startPoint y: 602, endPoint x: 33, endPoint y: 611, distance: 9.5
click at [36, 603] on div "Selskap (165)" at bounding box center [63, 607] width 76 height 12
click at [30, 628] on icon at bounding box center [30, 626] width 7 height 4
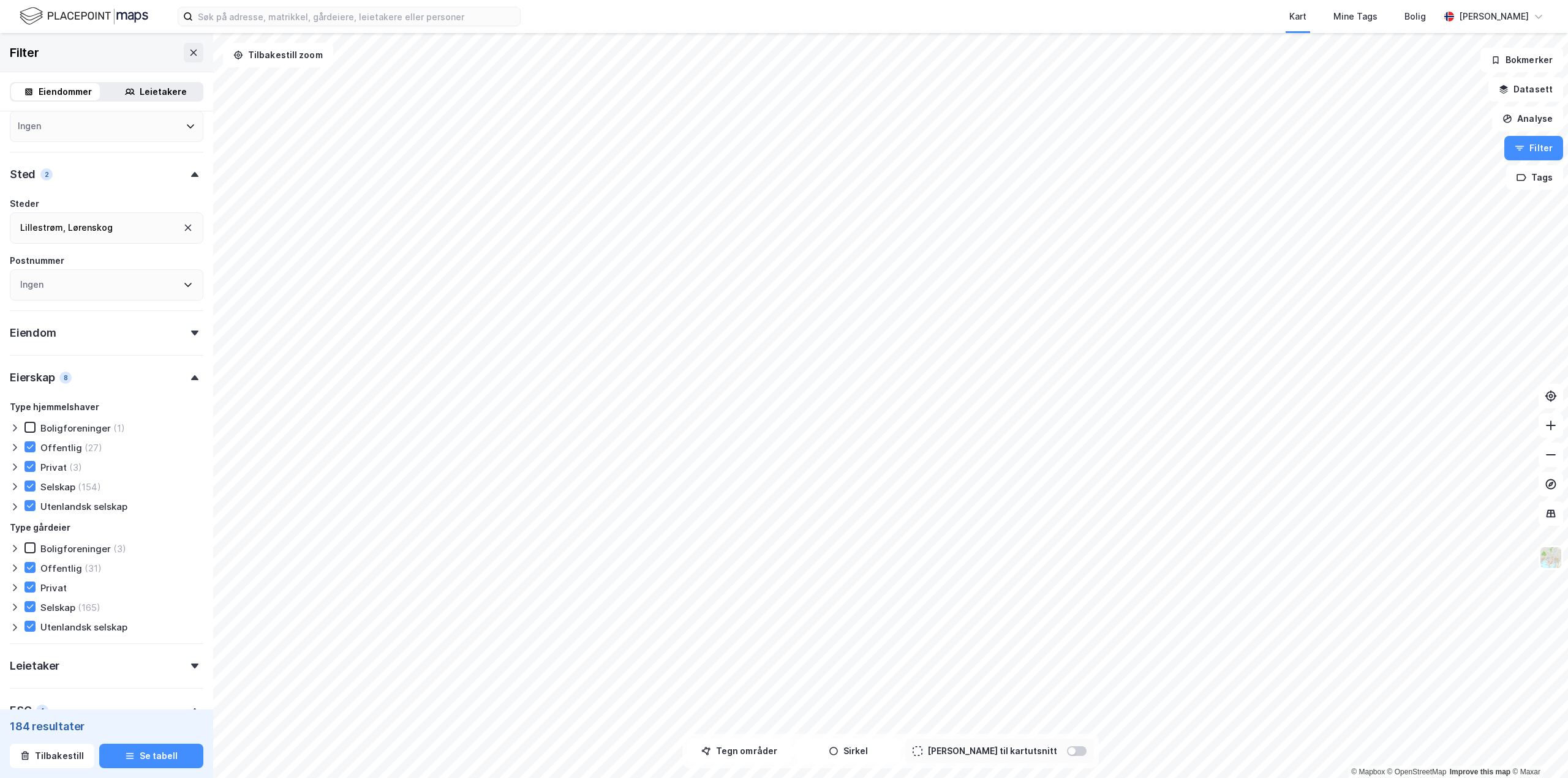
type input "--- (184)"
click at [191, 334] on icon at bounding box center [195, 333] width 7 height 5
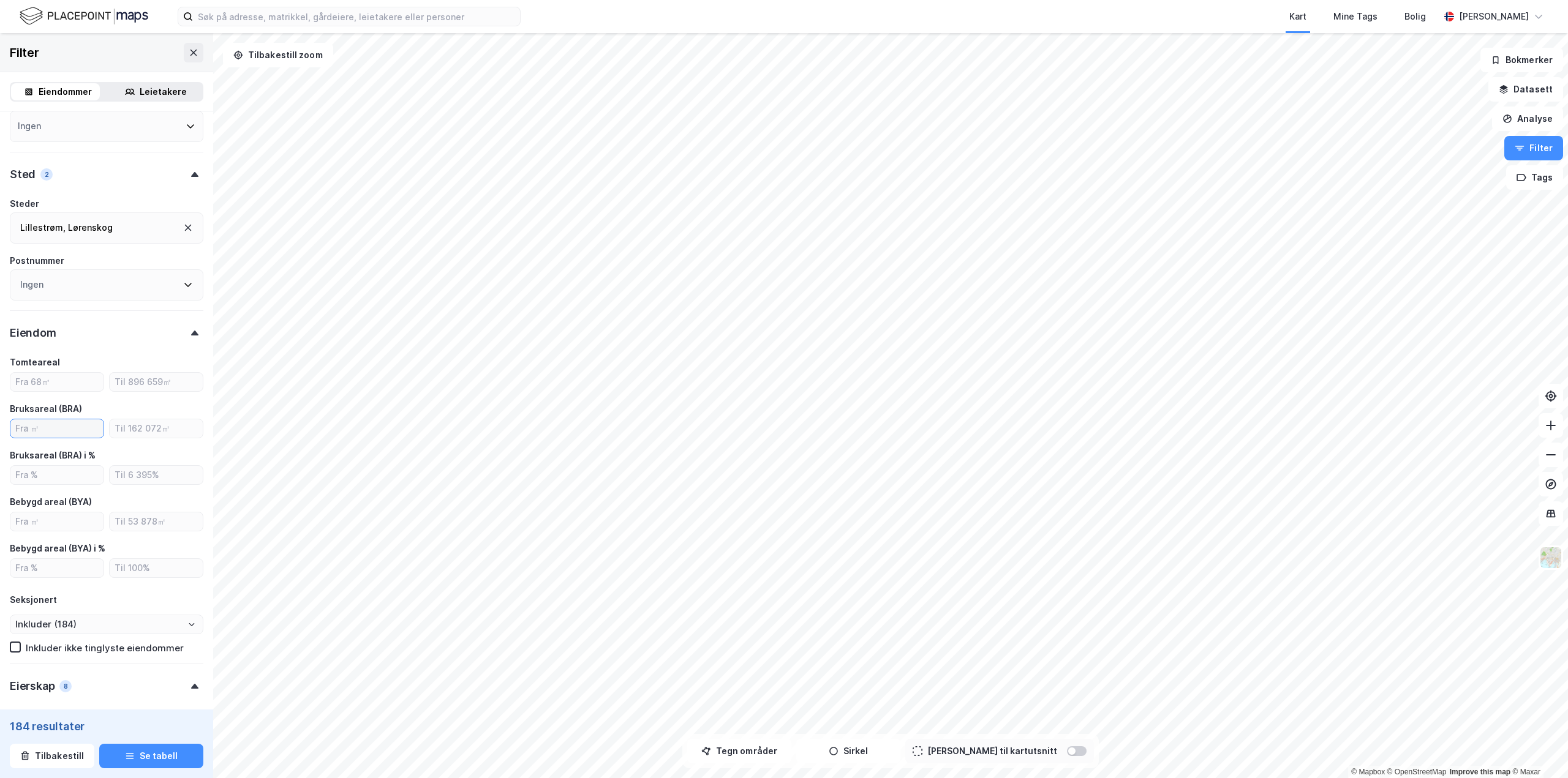
click at [71, 427] on input "number" at bounding box center [57, 429] width 93 height 18
type input "2500"
type input "--- (119)"
type input "Inkluder (119)"
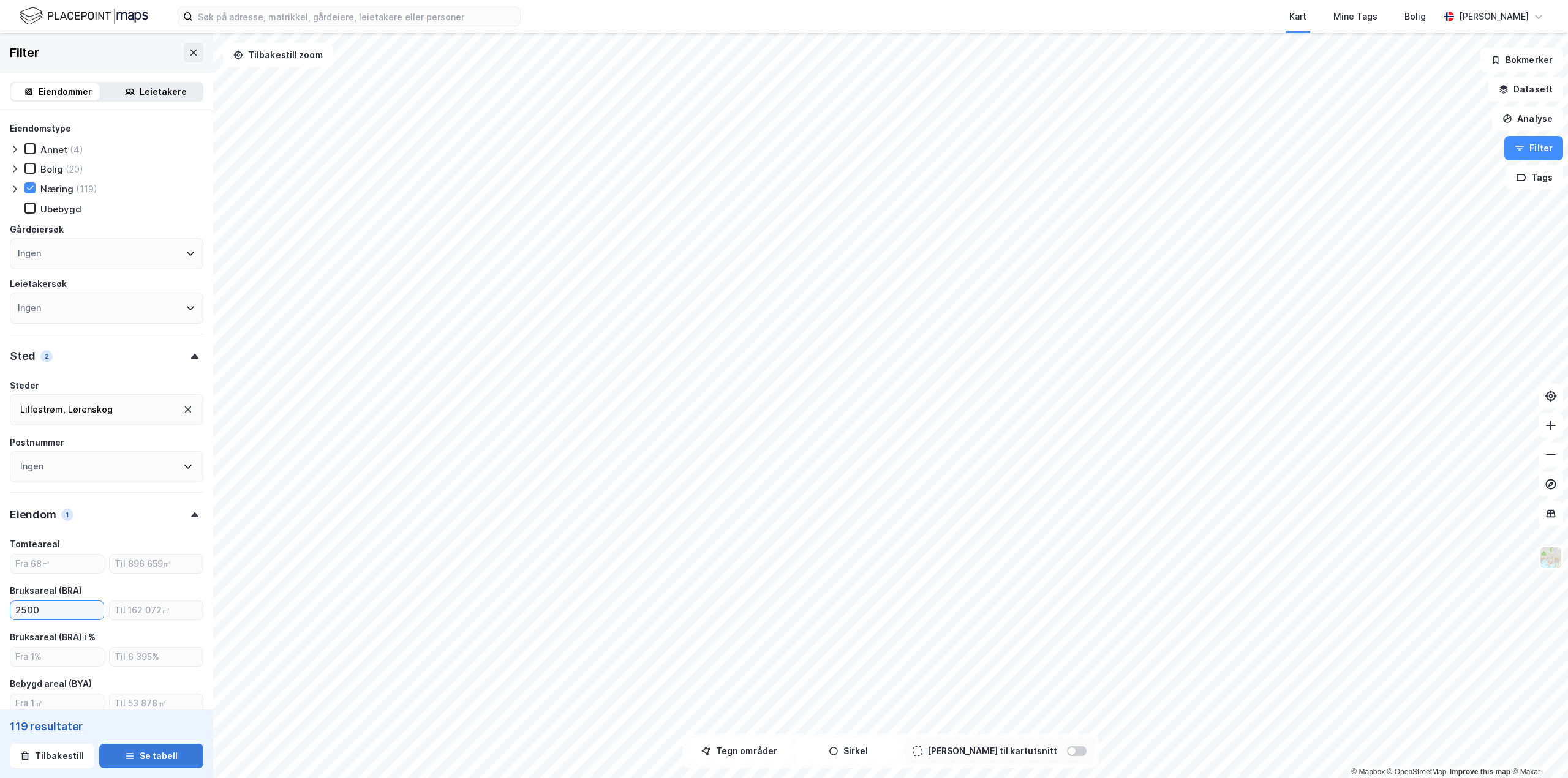
type input "2500"
click at [150, 752] on button "Se tabell" at bounding box center [152, 756] width 104 height 25
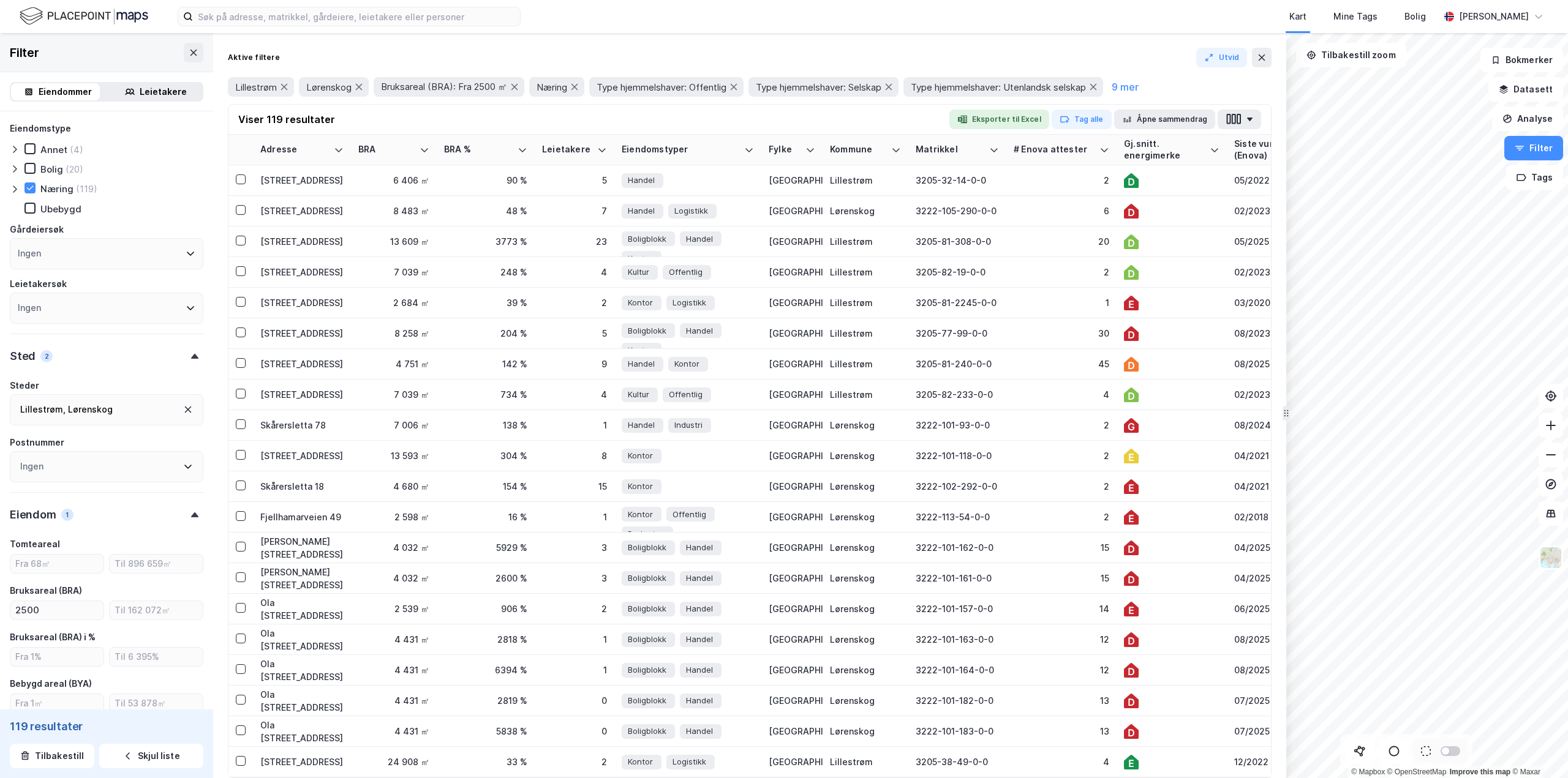
click at [1000, 122] on button "Eksporter til Excel" at bounding box center [999, 119] width 100 height 20
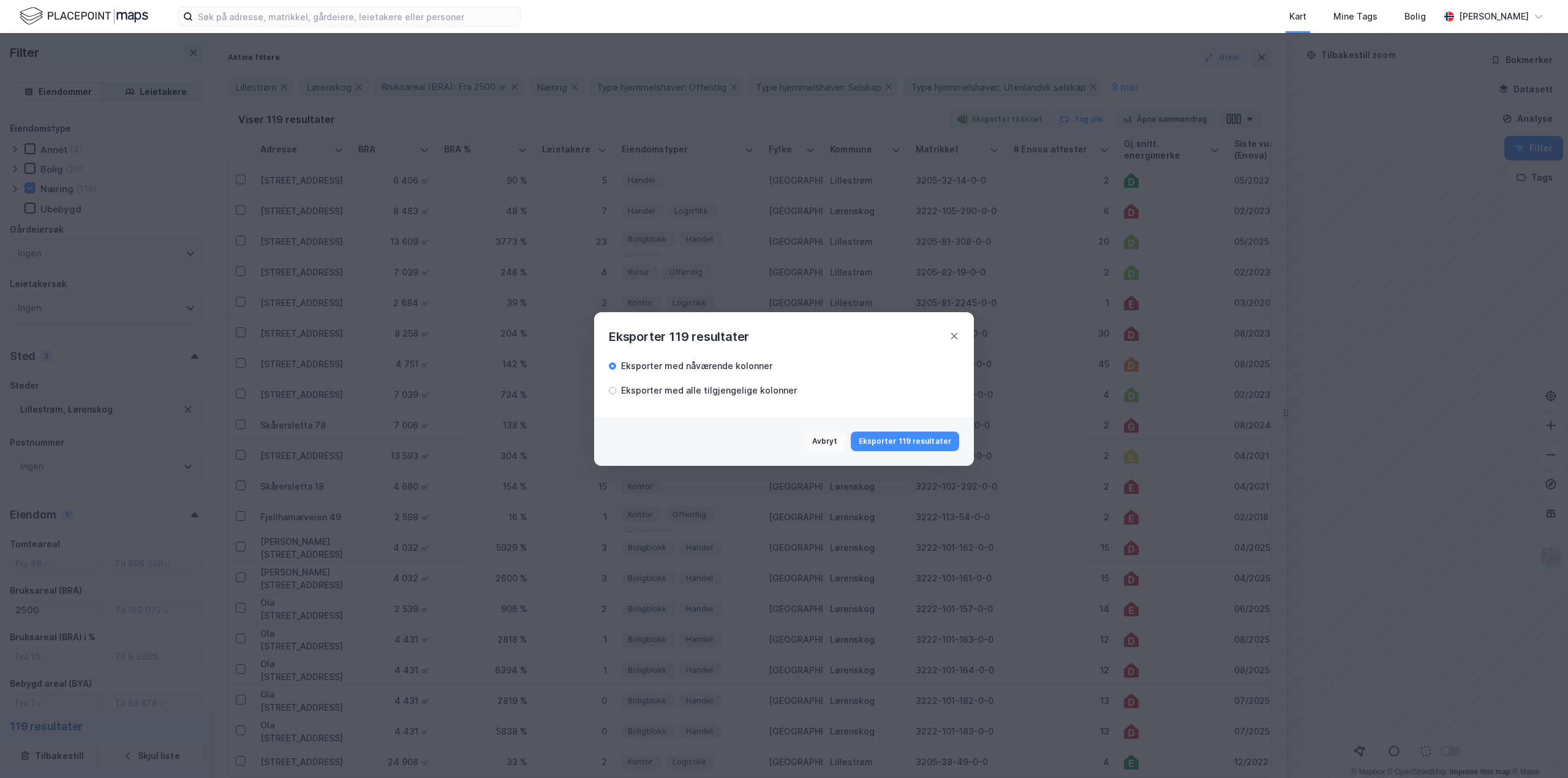
click at [885, 441] on button "Eksporter 119 resultater" at bounding box center [905, 442] width 108 height 20
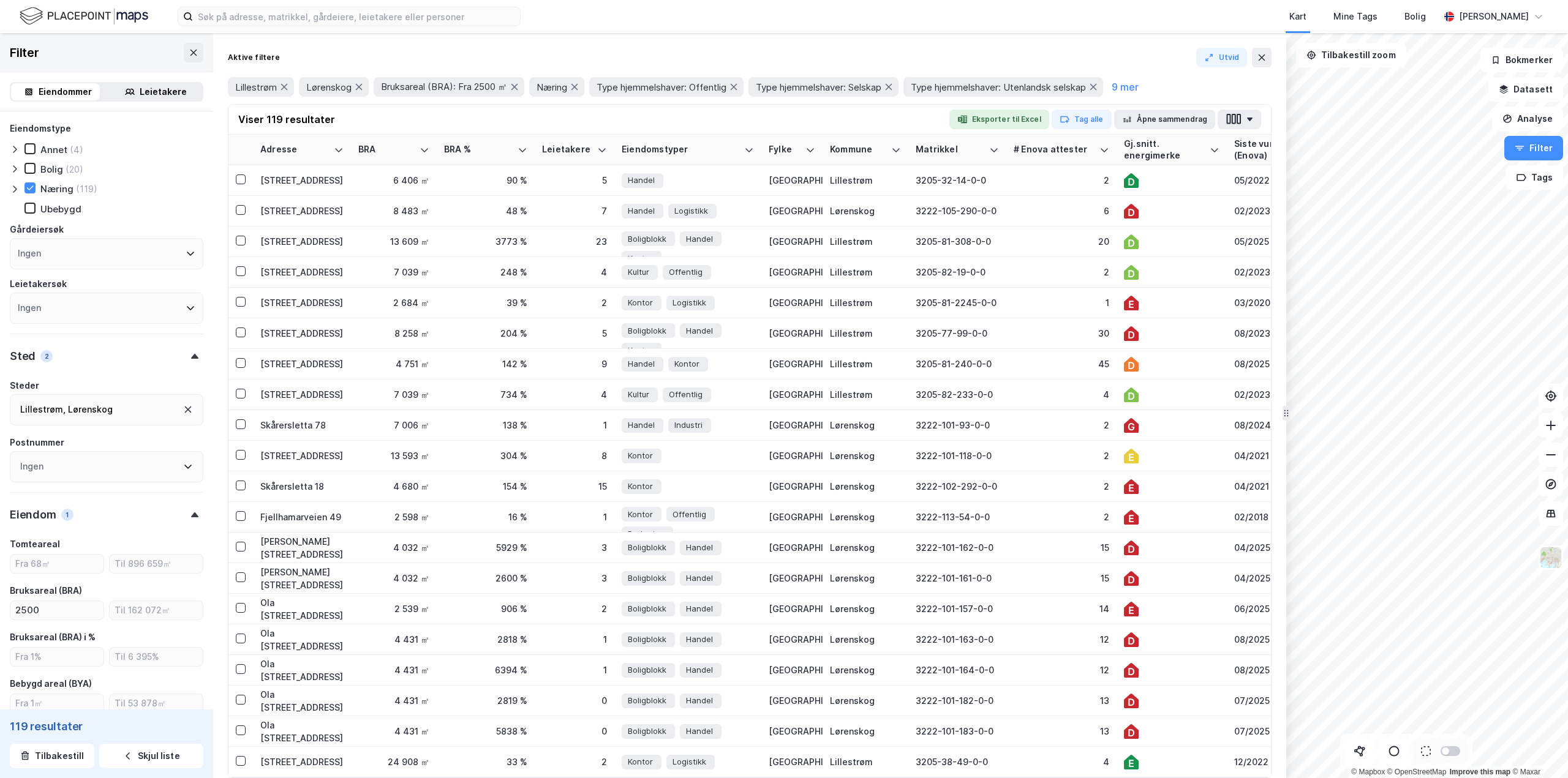
click at [183, 405] on icon at bounding box center [188, 410] width 10 height 10
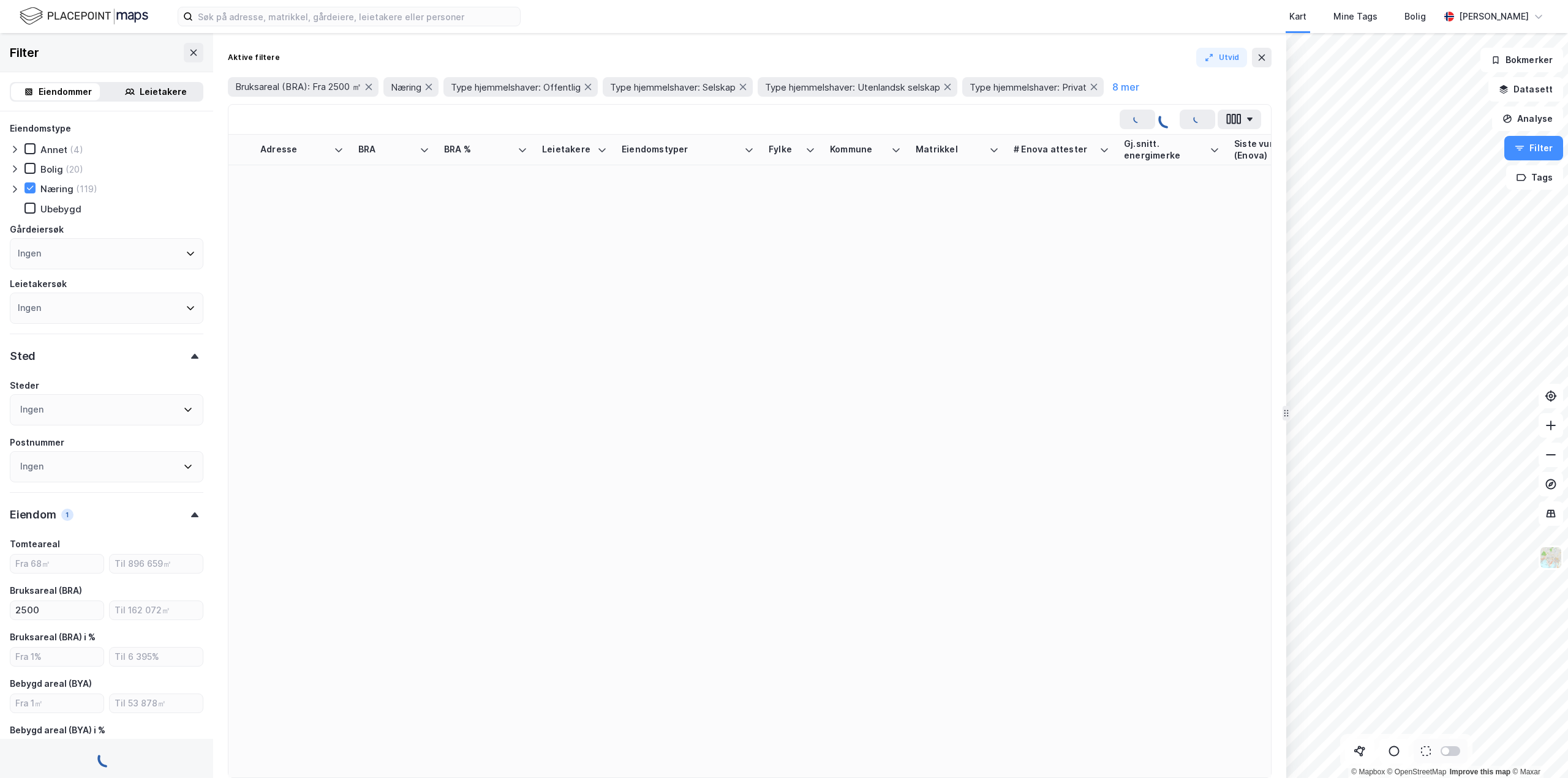
click at [189, 407] on div "Ingen" at bounding box center [106, 410] width 193 height 31
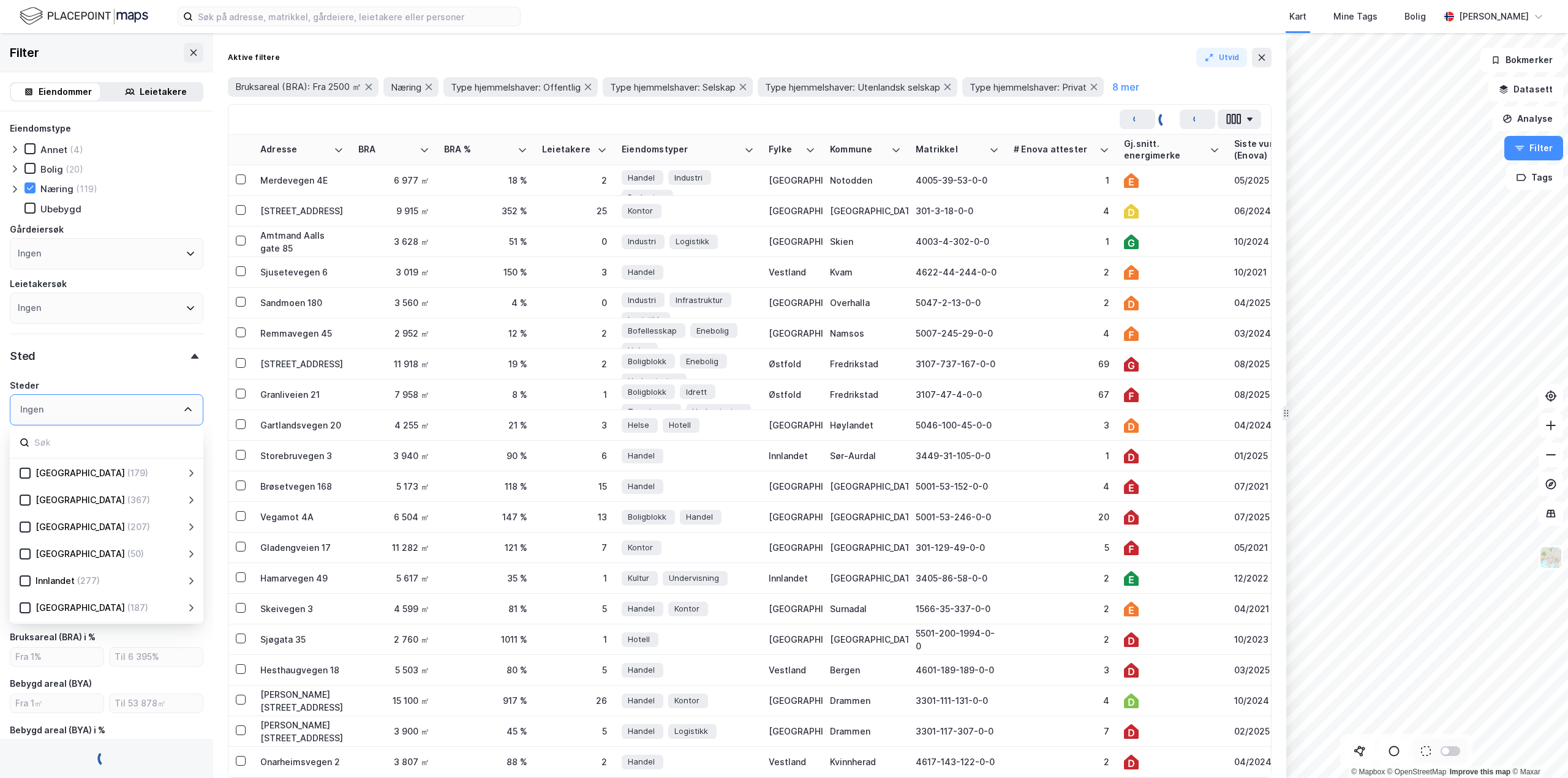
type input "--- (4 071)"
type input "Inkluder (4 071)"
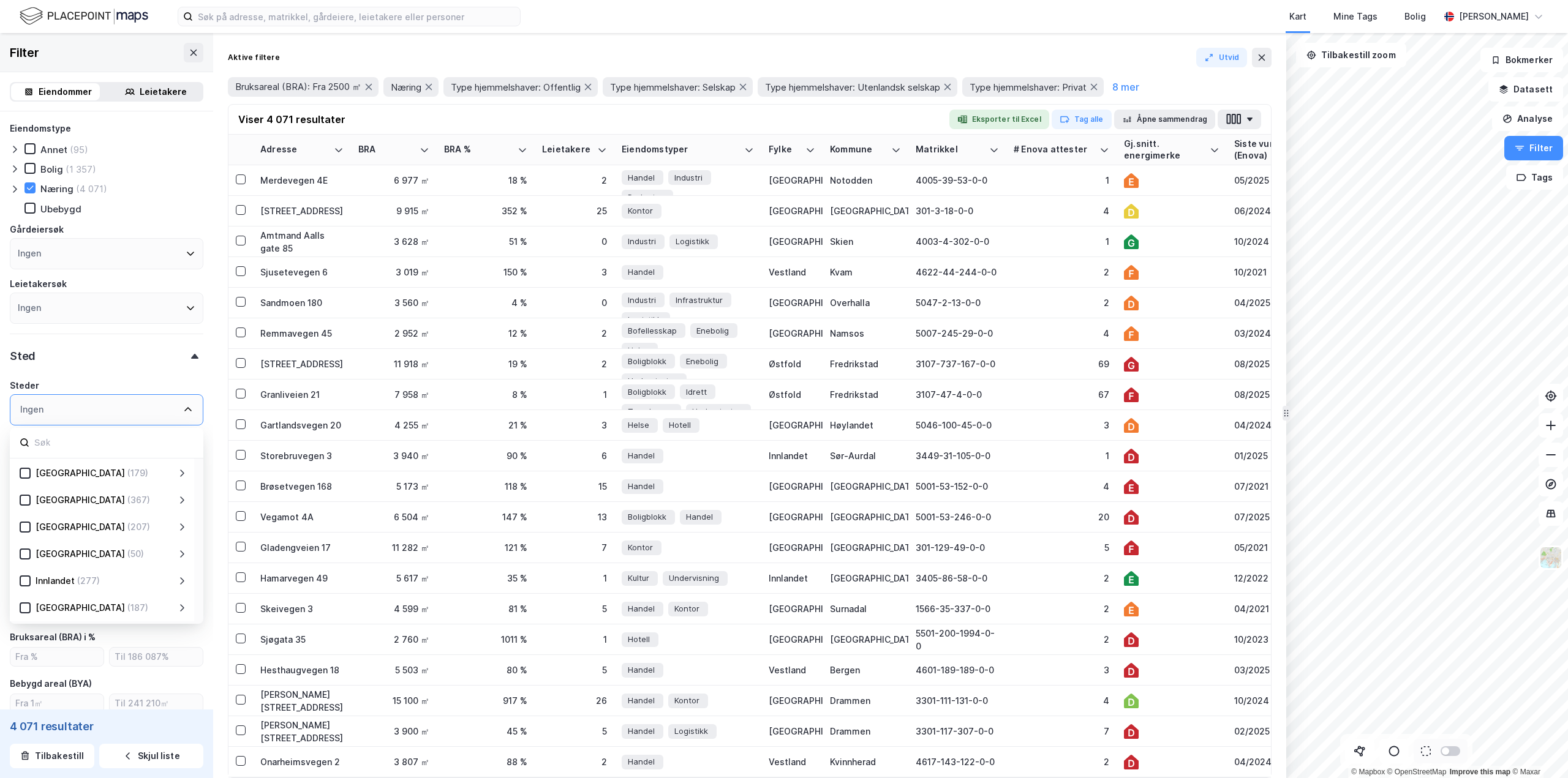
click at [181, 499] on icon at bounding box center [182, 500] width 10 height 10
click at [38, 513] on icon at bounding box center [40, 512] width 7 height 4
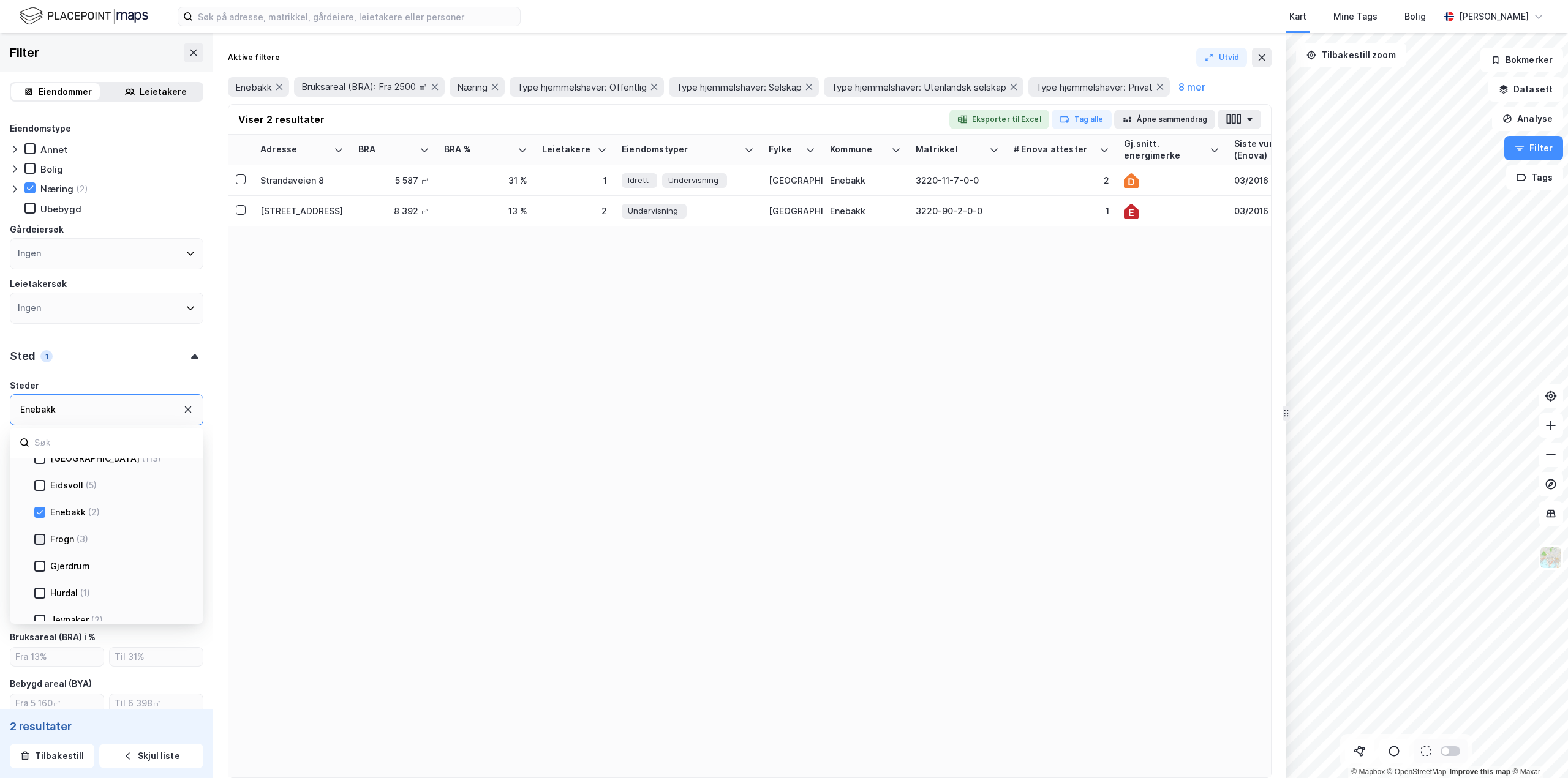
type input "--- (2)"
type input "Inkluder (2)"
click at [39, 541] on icon at bounding box center [40, 539] width 7 height 4
type input "--- (5)"
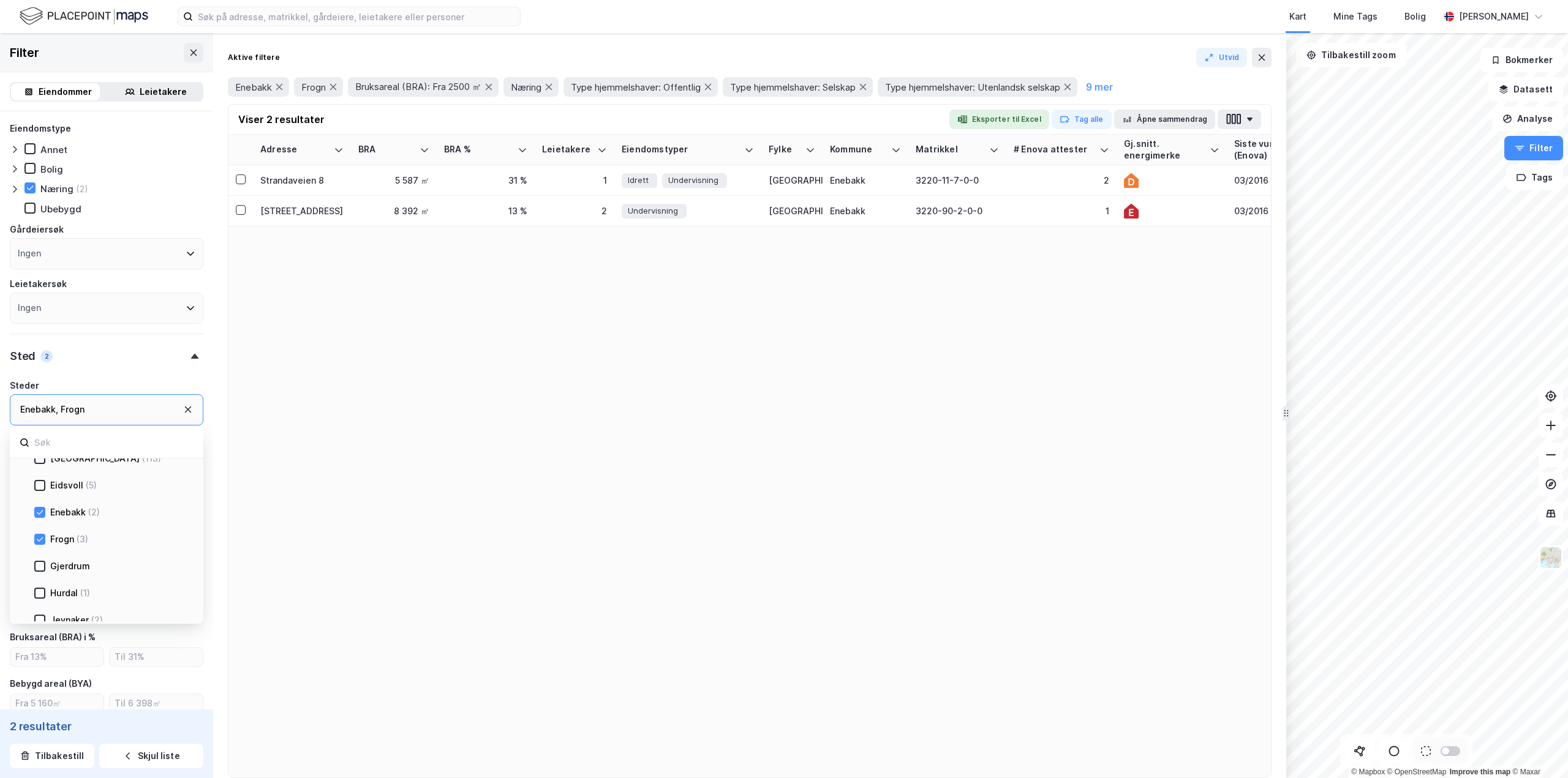
type input "--- (5)"
type input "Inkluder (5)"
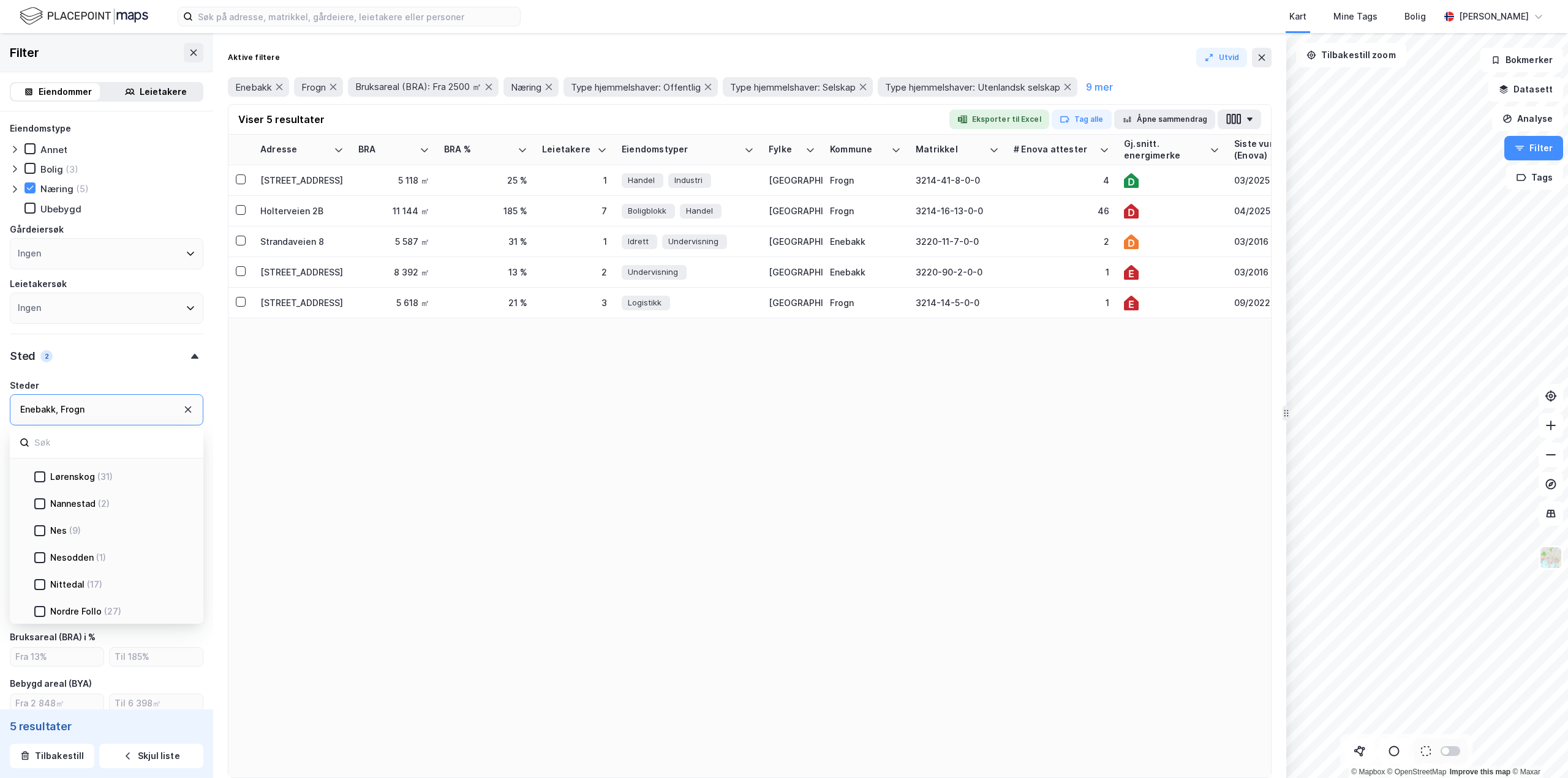
scroll to position [367, 0]
click at [42, 536] on icon at bounding box center [40, 536] width 7 height 4
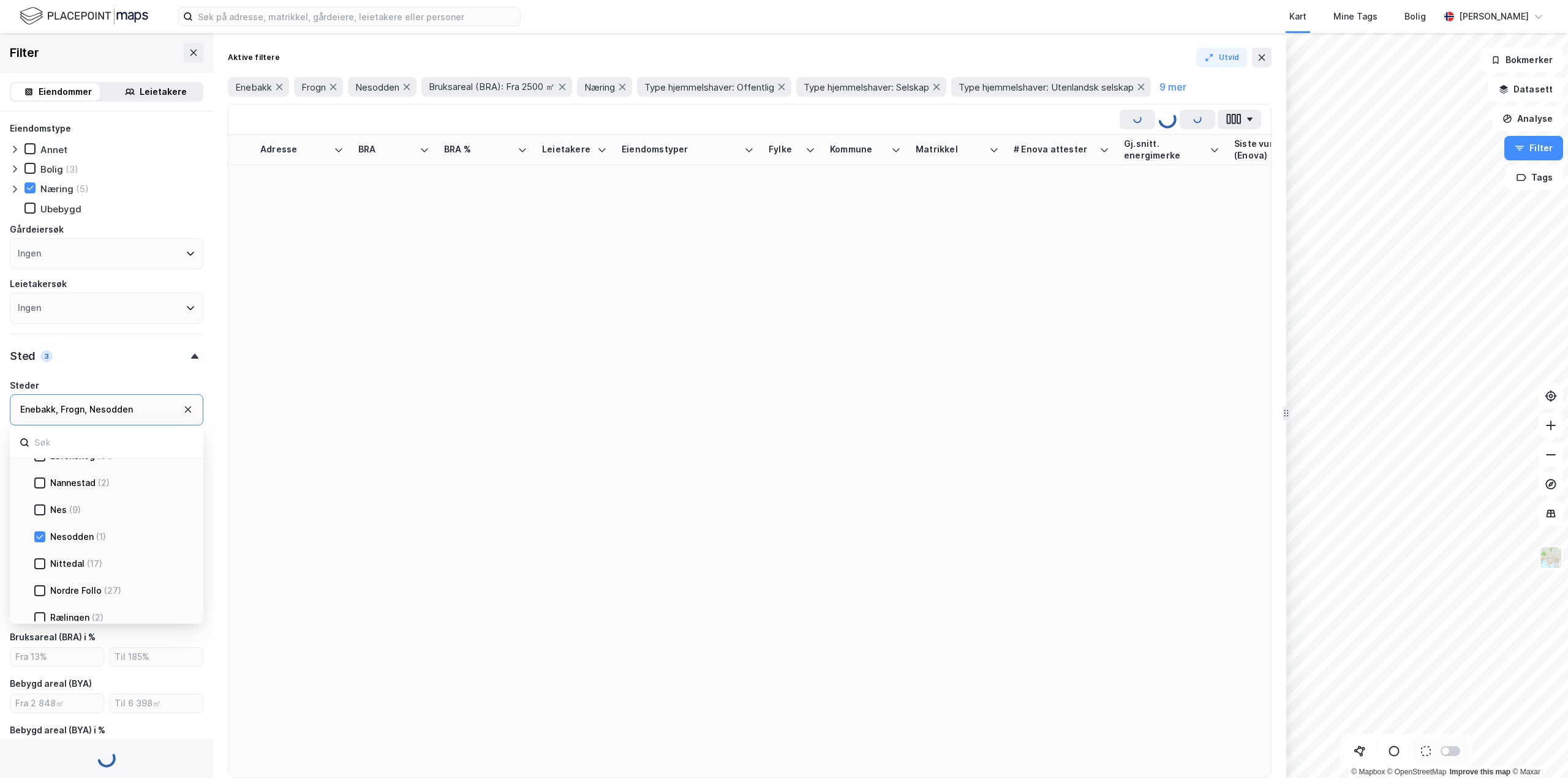
type input "--- (6)"
type input "Inkluder (6)"
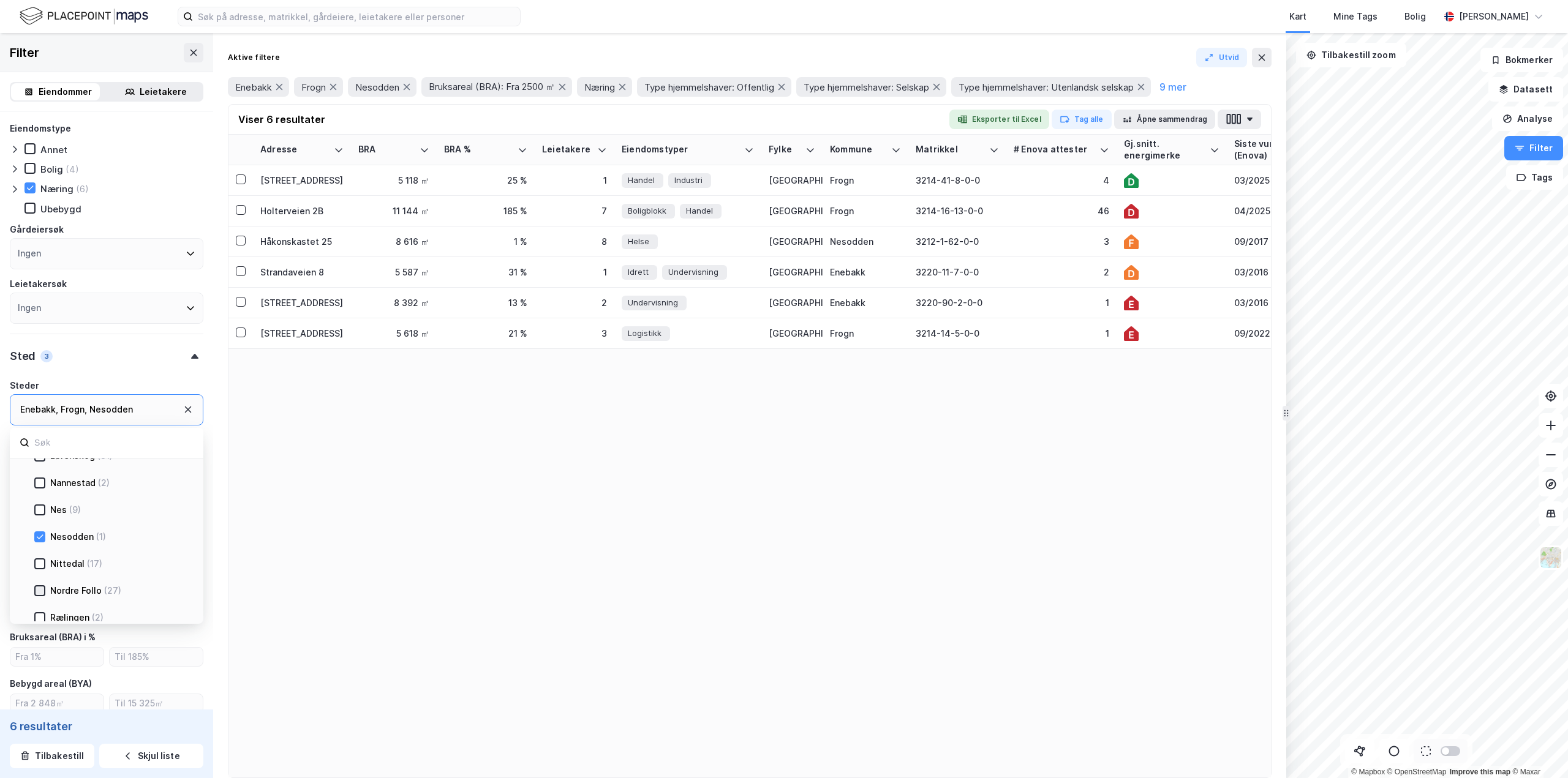
click at [42, 591] on icon at bounding box center [40, 591] width 9 height 9
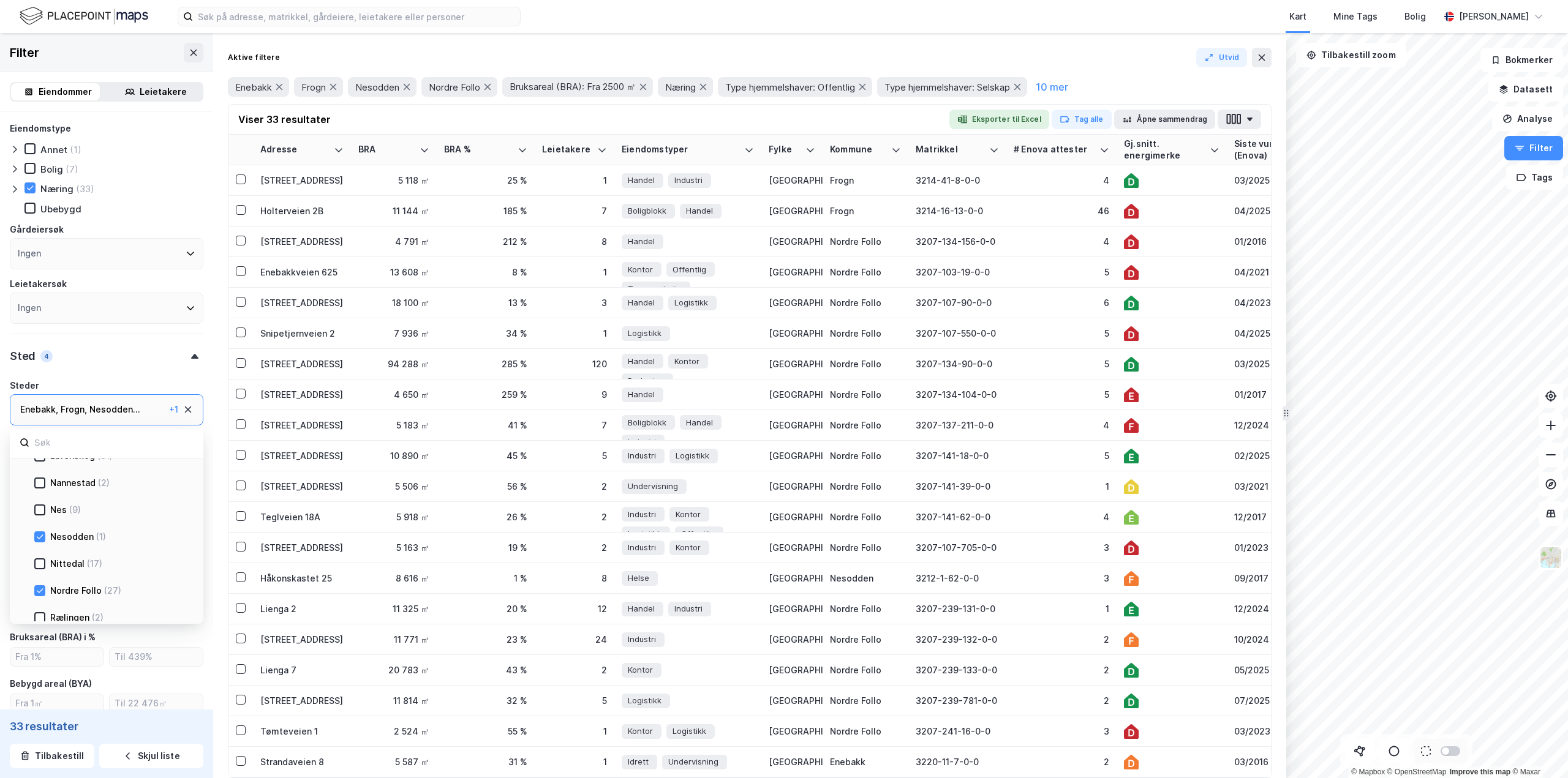
type input "--- (33)"
type input "Inkluder (33)"
click at [41, 545] on icon at bounding box center [40, 549] width 9 height 9
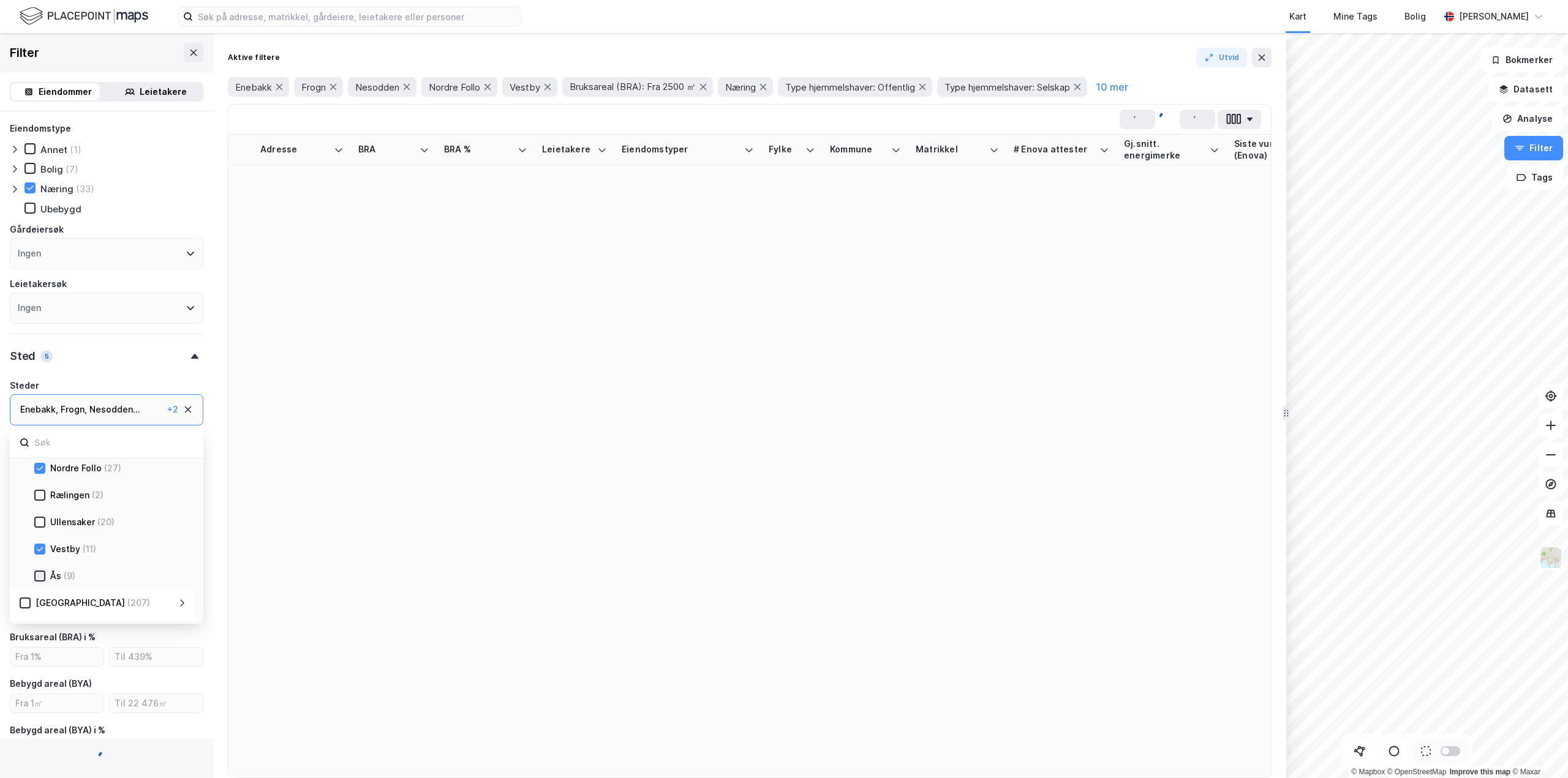
click at [42, 572] on icon at bounding box center [40, 576] width 9 height 9
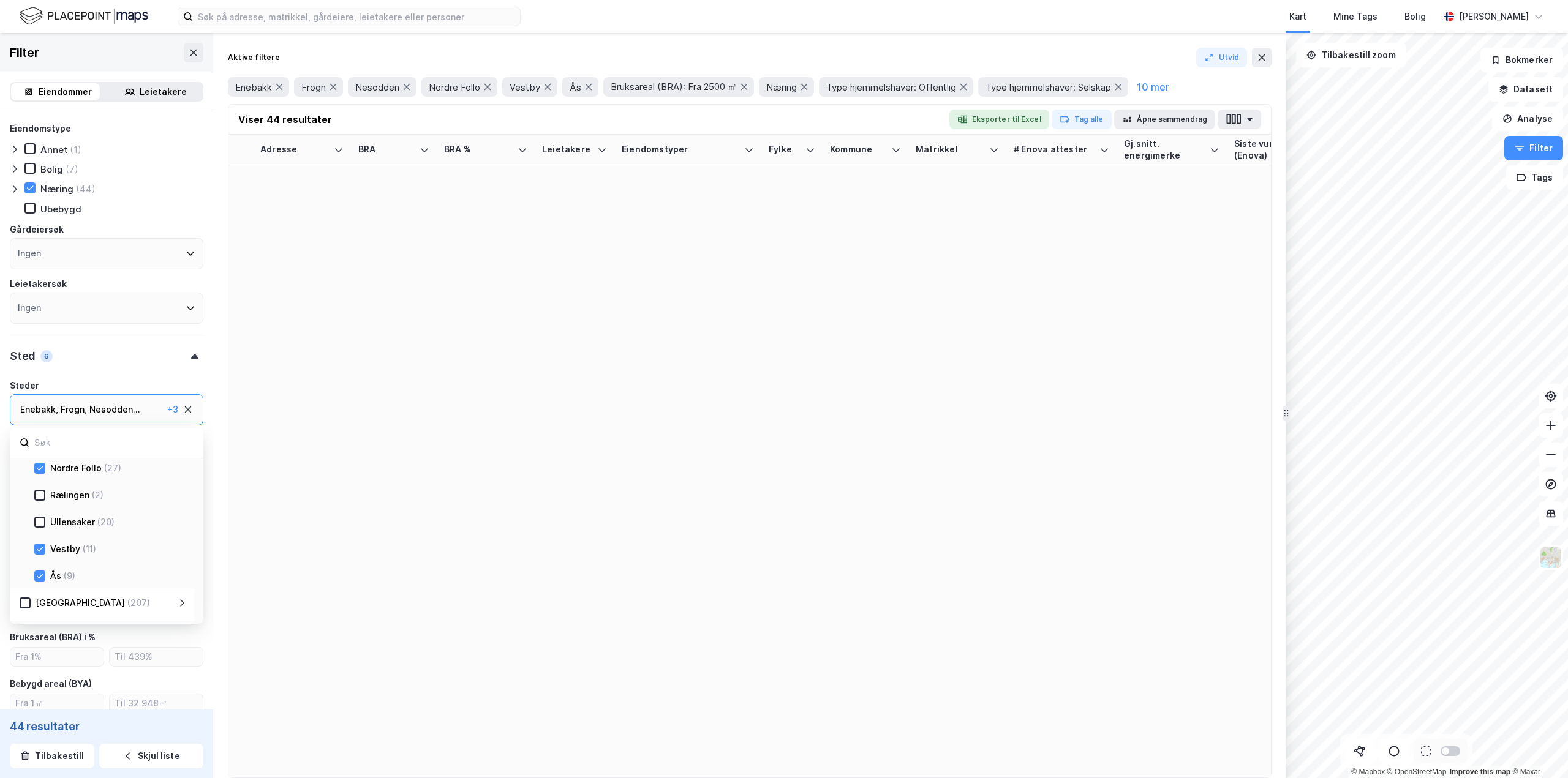
type input "--- (44)"
type input "Inkluder (44)"
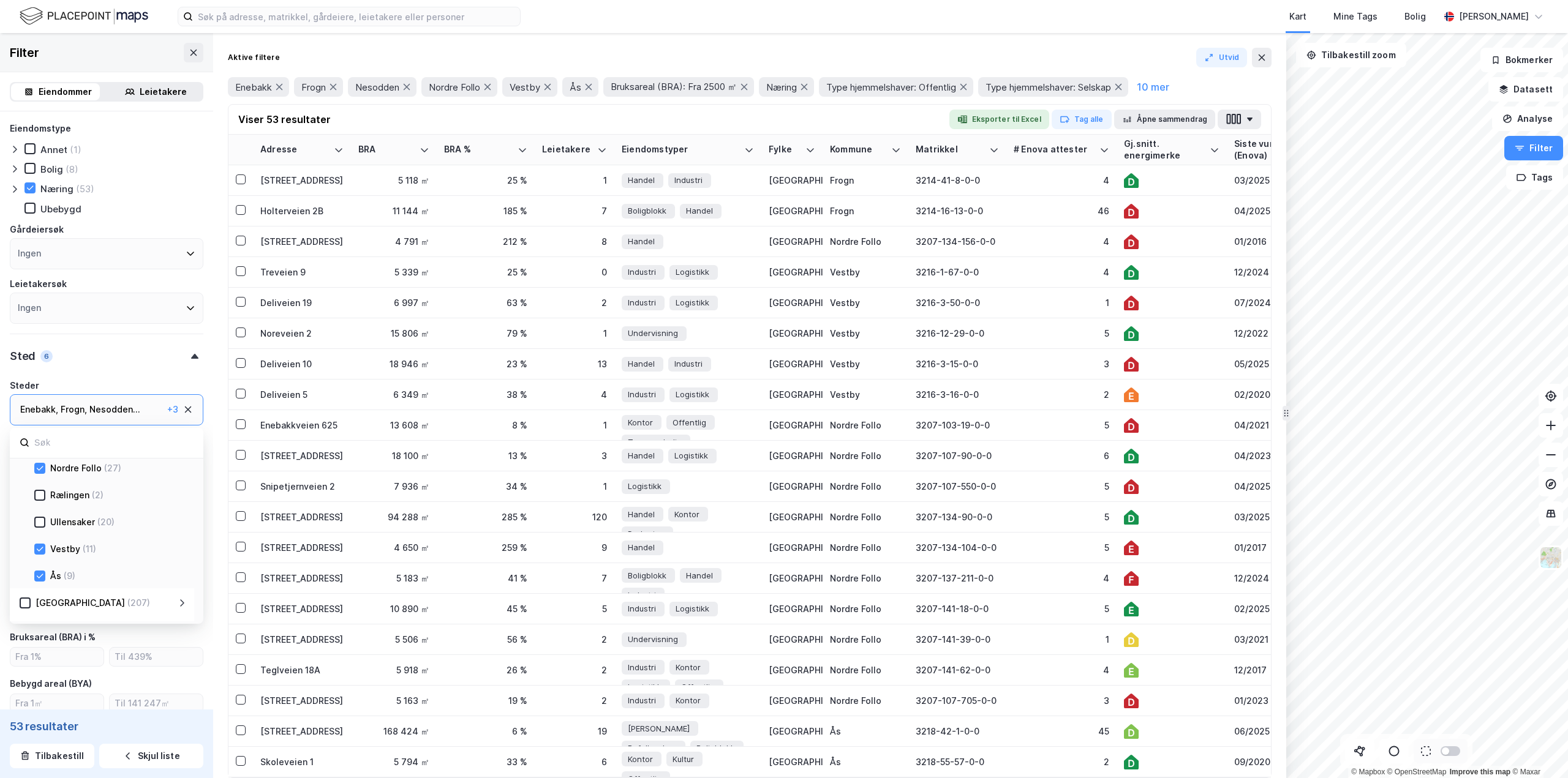
type input "--- (53)"
type input "Inkluder (53)"
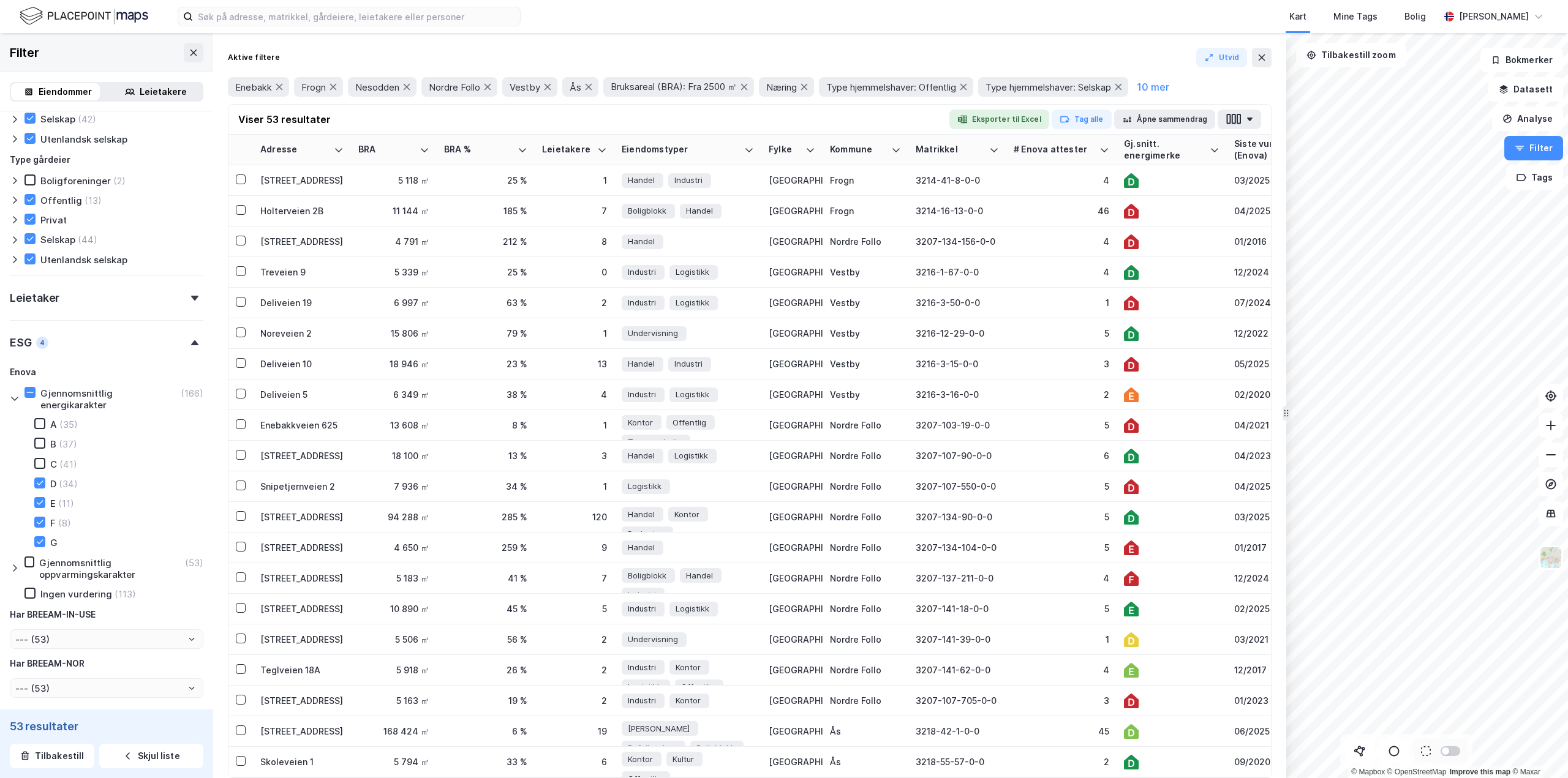
scroll to position [918, 0]
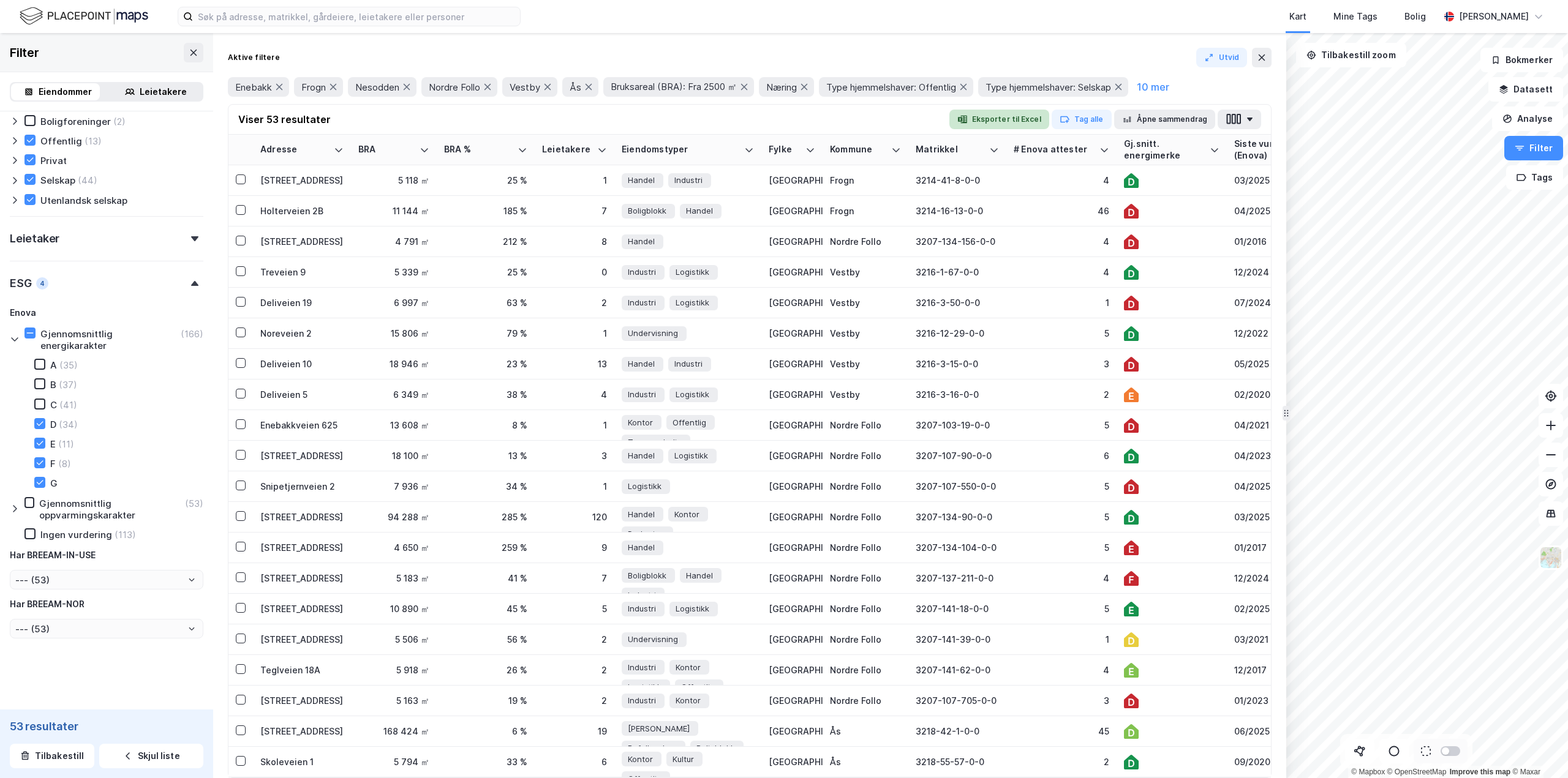
click at [1018, 120] on button "Eksporter til Excel" at bounding box center [999, 119] width 100 height 20
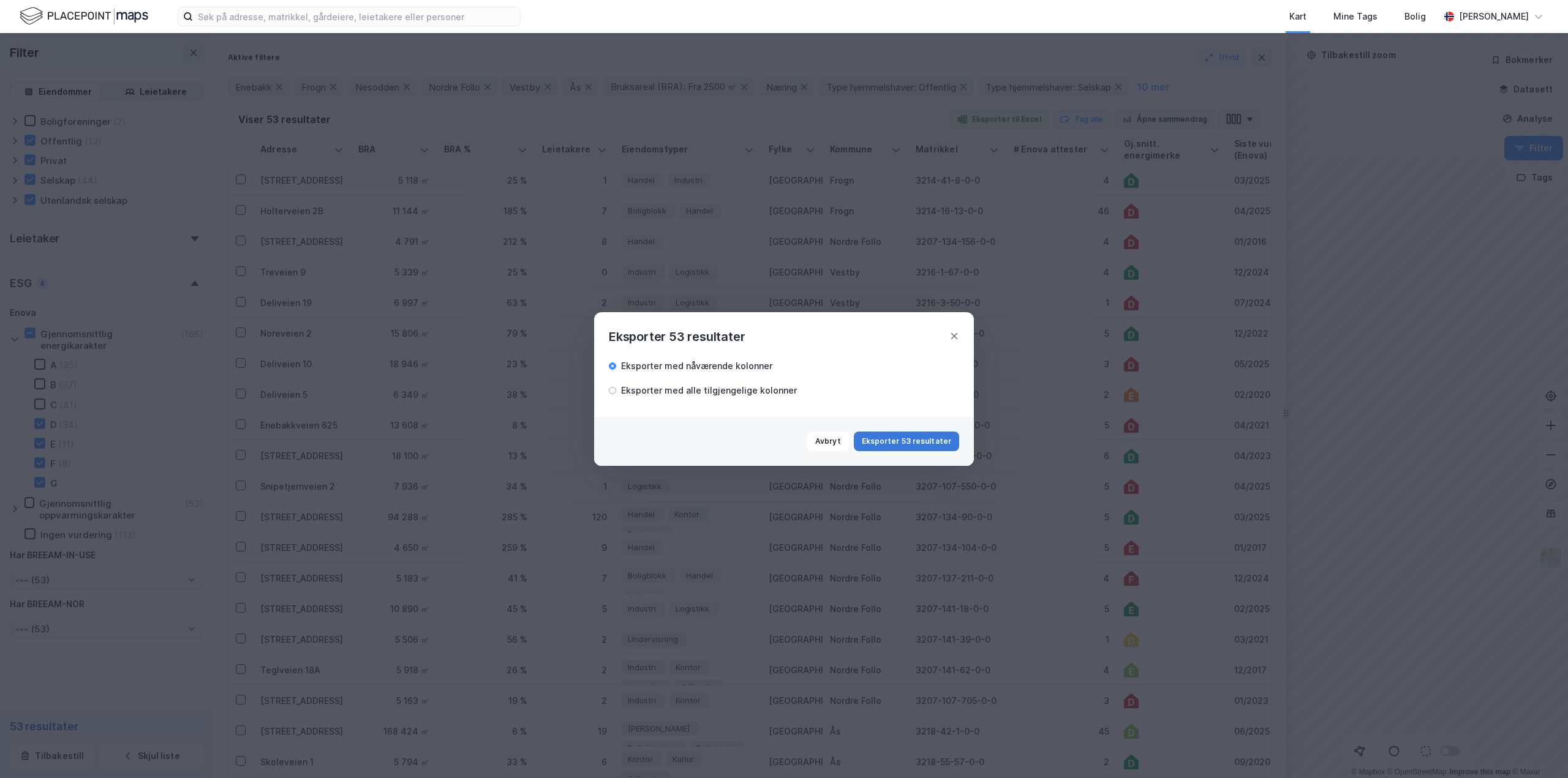
click at [916, 441] on button "Eksporter 53 resultater" at bounding box center [906, 442] width 105 height 20
